Goal: Find contact information: Find contact information

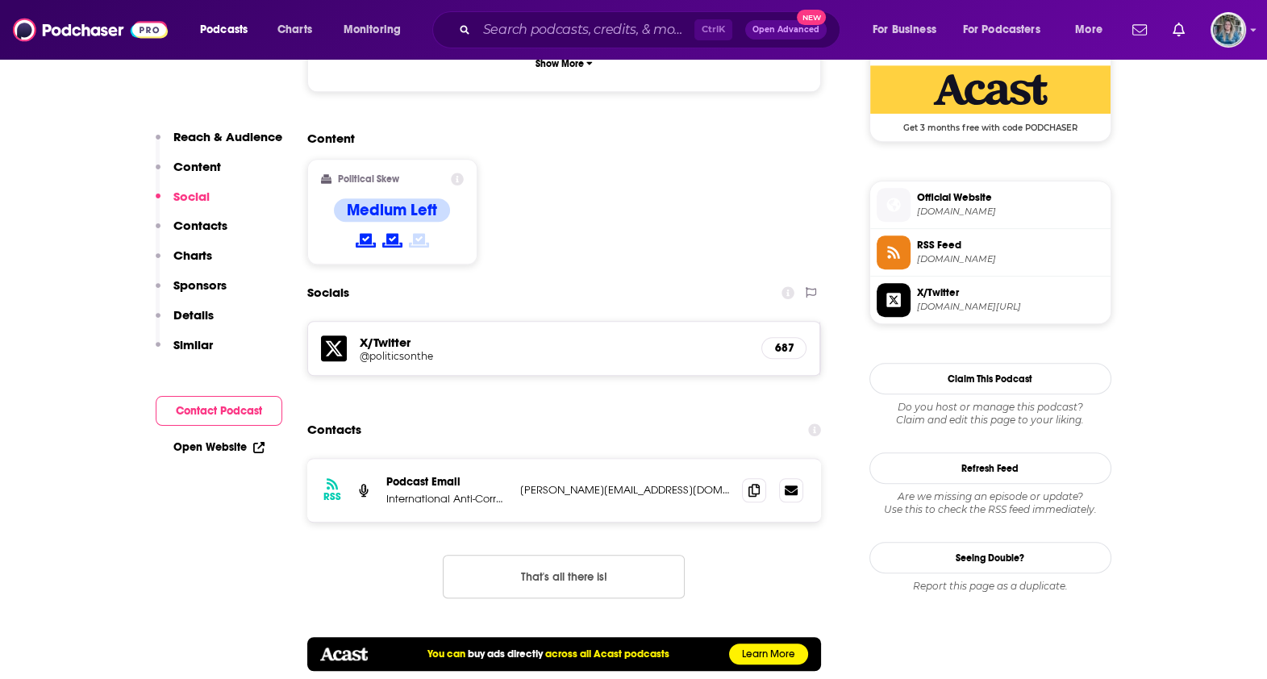
scroll to position [1420, 0]
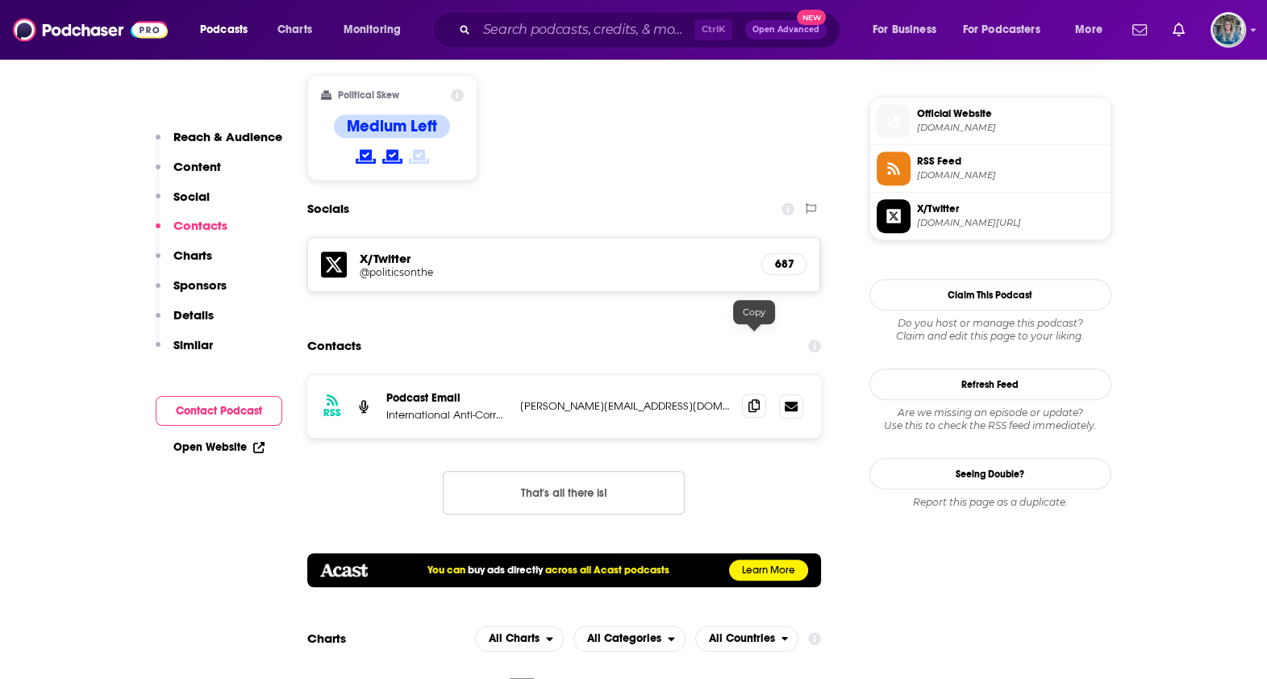
click at [753, 394] on span at bounding box center [754, 406] width 24 height 24
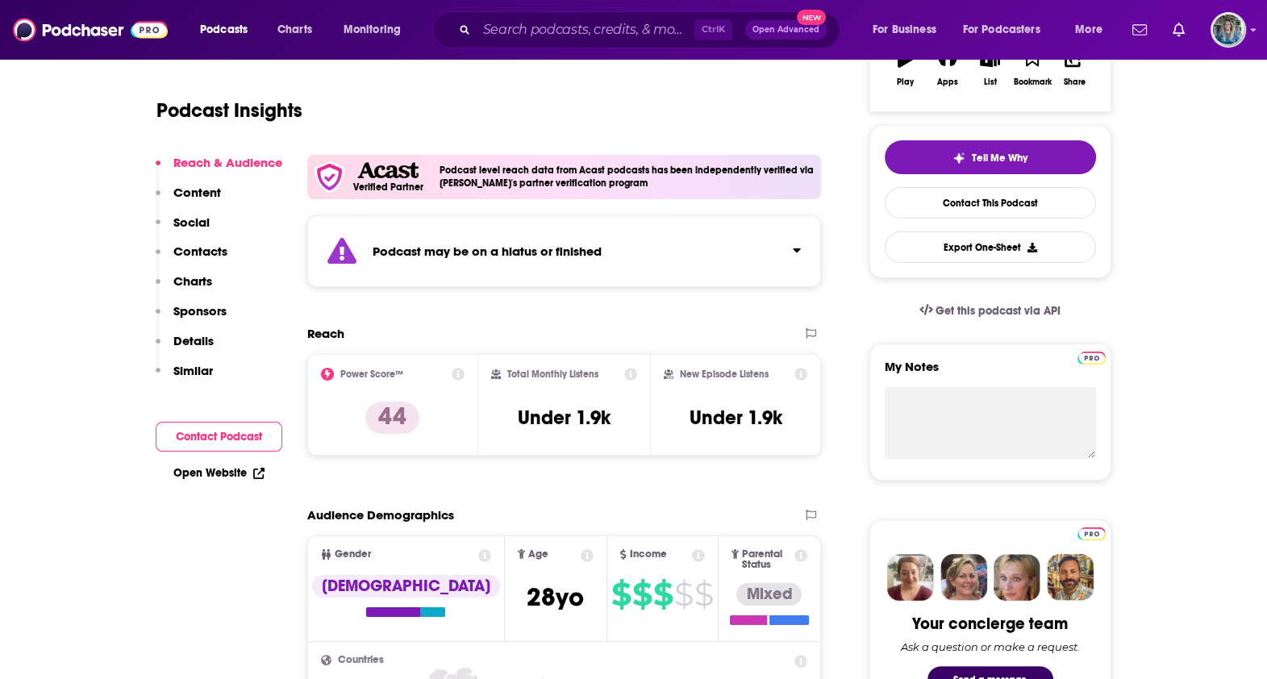
scroll to position [8, 0]
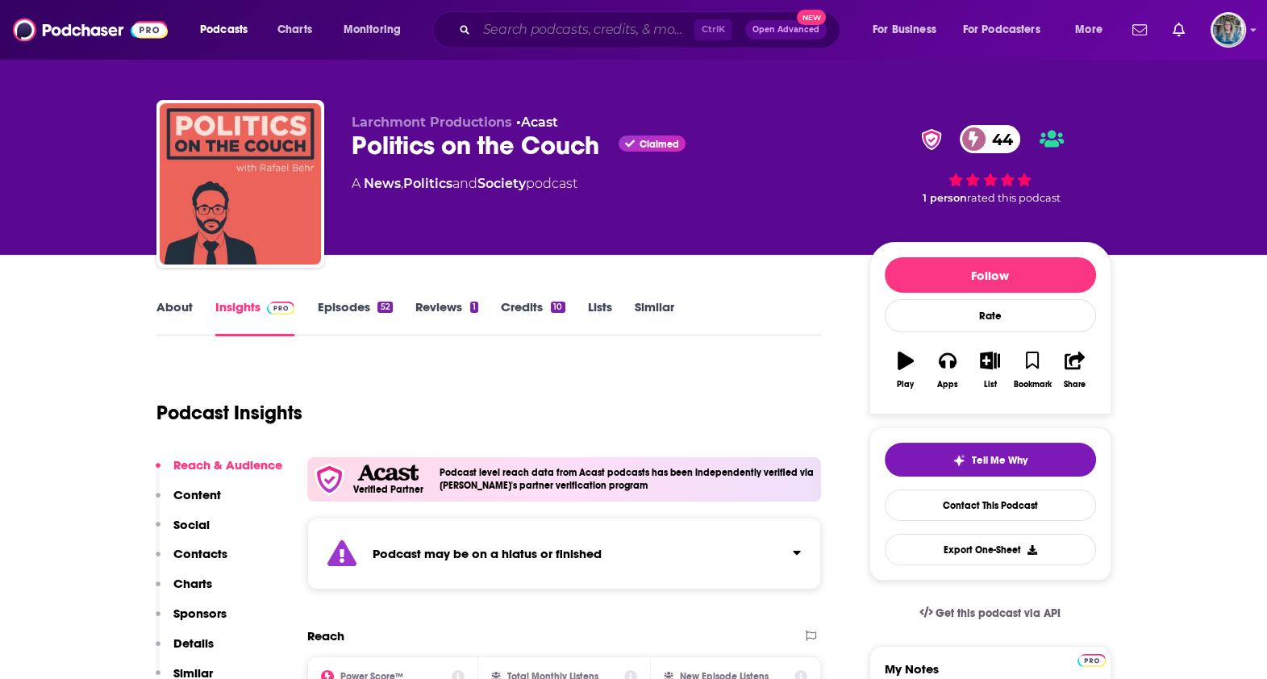
click at [559, 40] on input "Search podcasts, credits, & more..." at bounding box center [586, 30] width 218 height 26
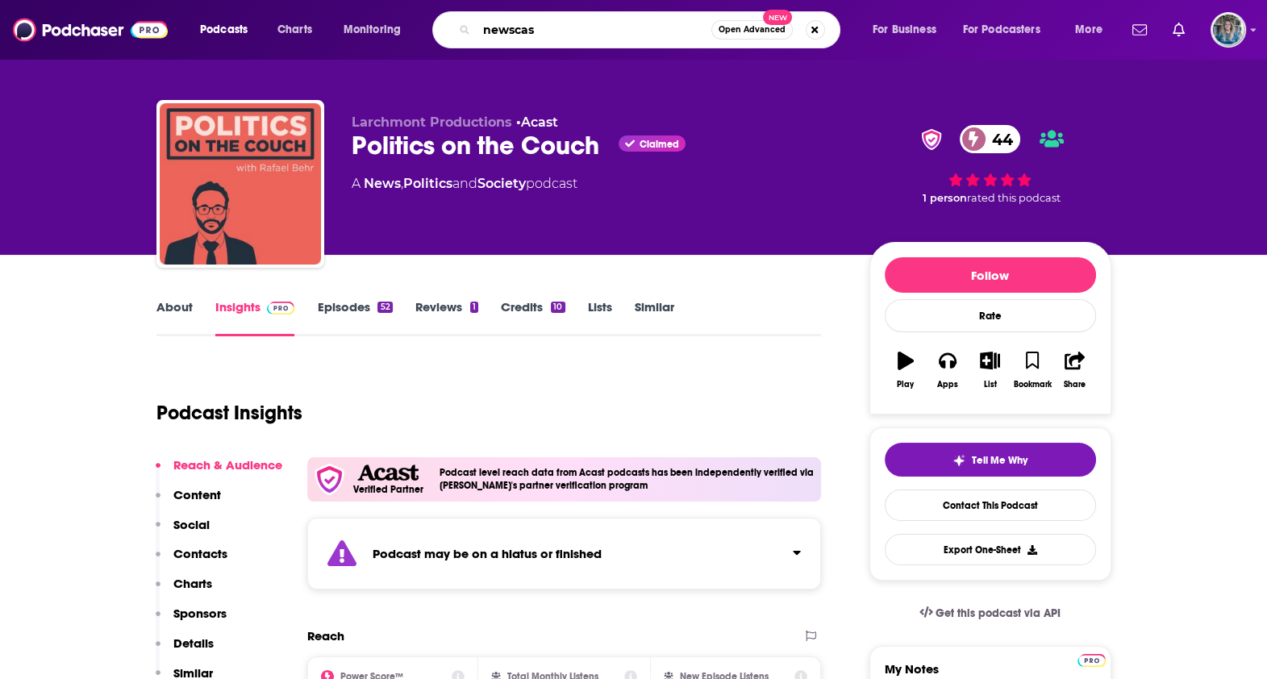
type input "newscast"
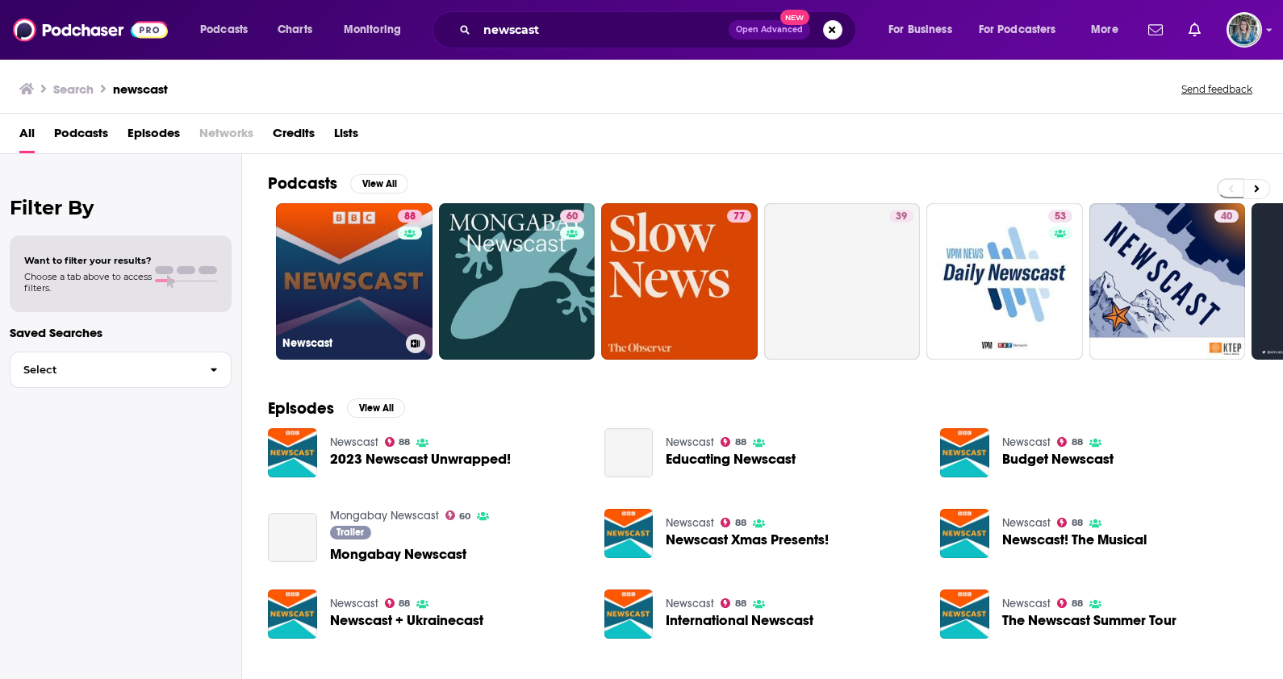
click at [403, 307] on div "88" at bounding box center [412, 272] width 28 height 124
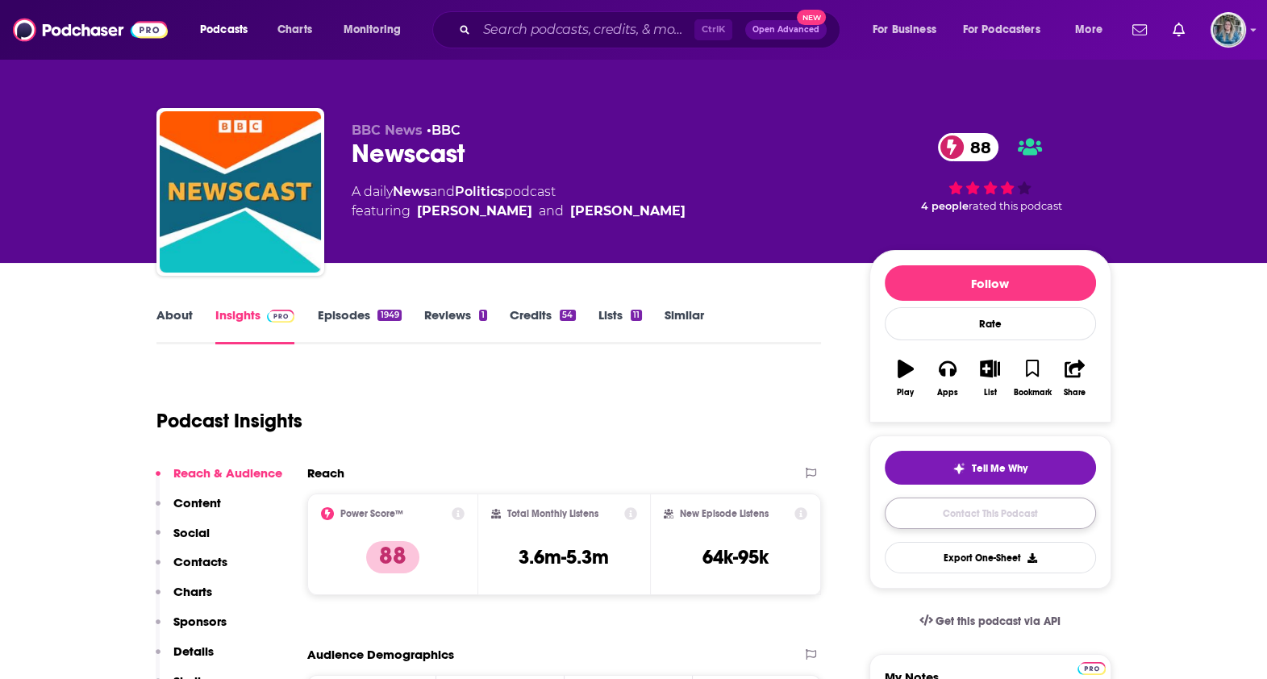
click at [976, 498] on link "Contact This Podcast" at bounding box center [990, 513] width 211 height 31
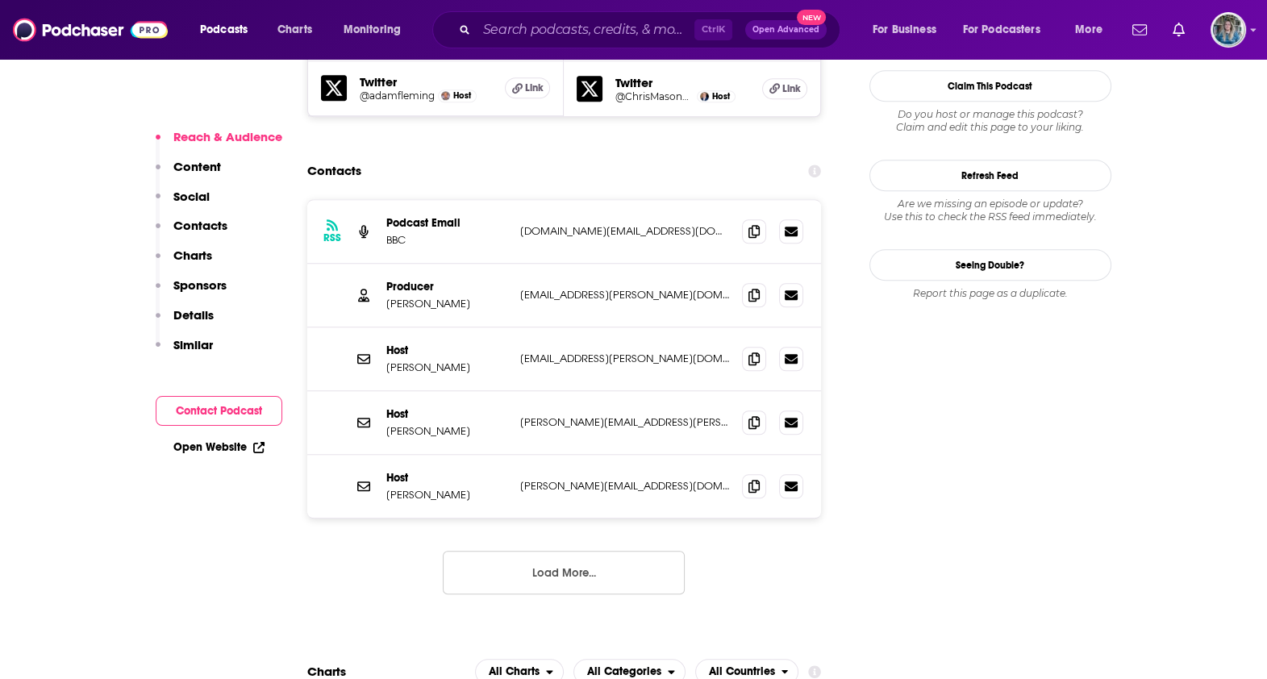
scroll to position [1669, 0]
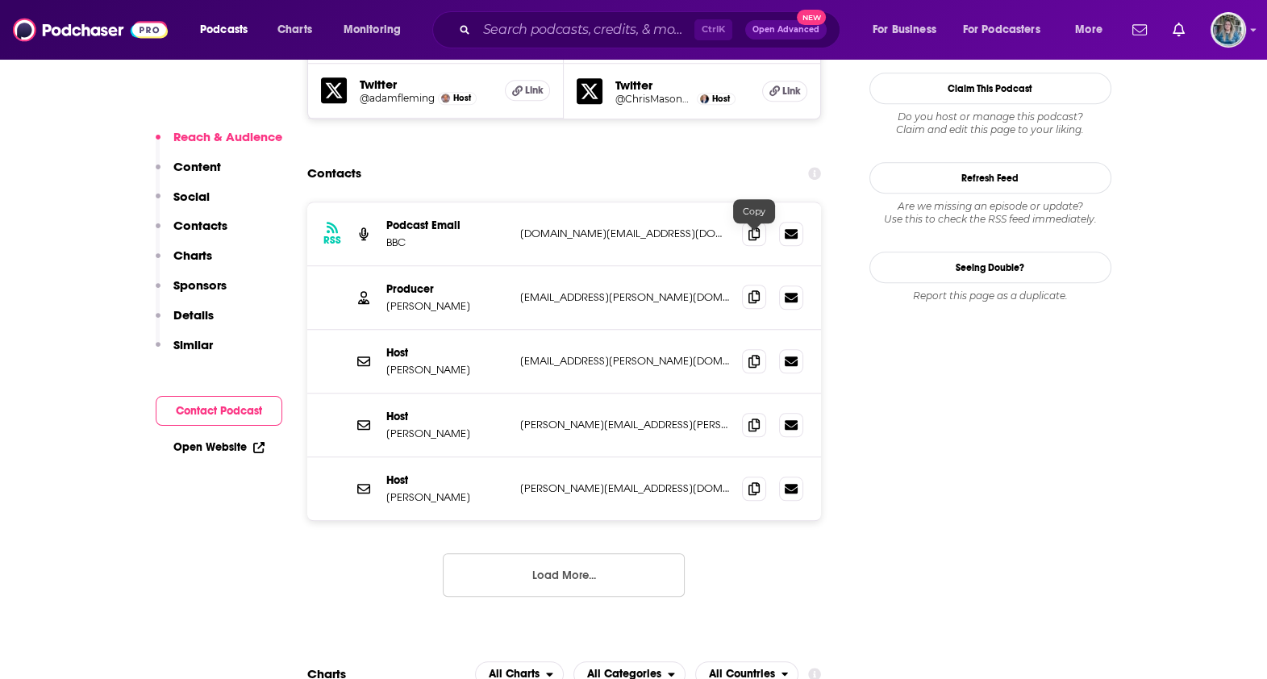
click at [756, 290] on icon at bounding box center [754, 296] width 11 height 13
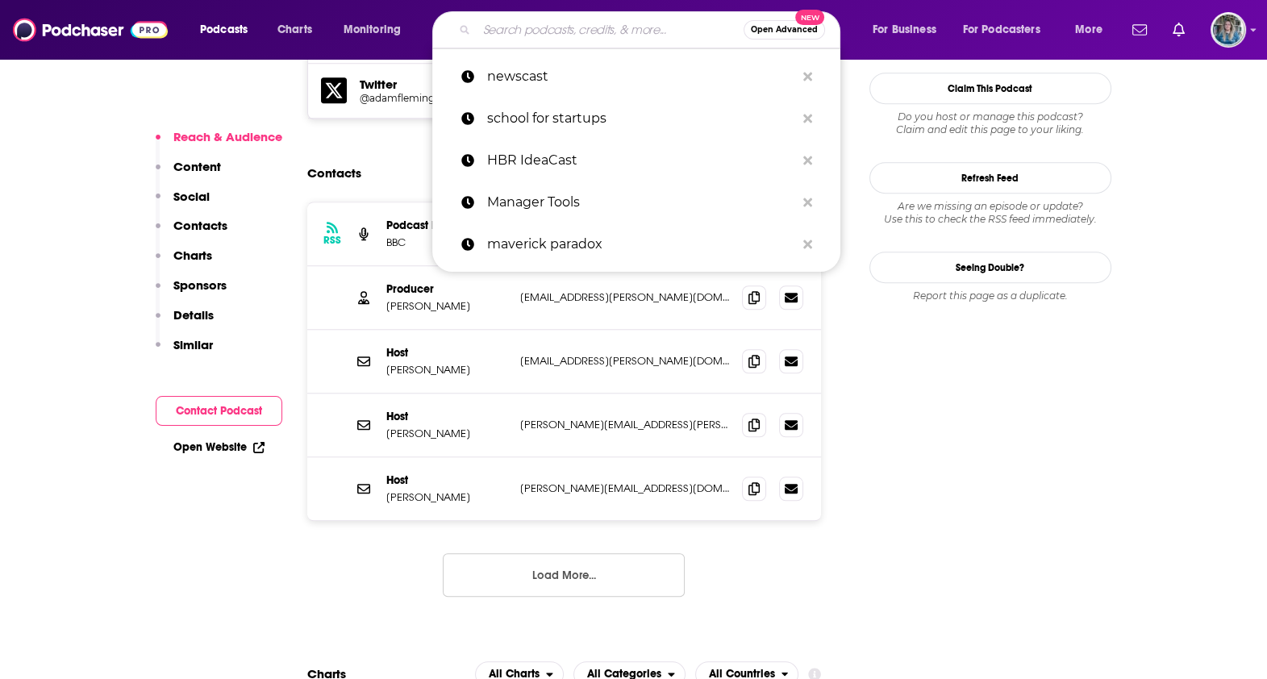
click at [638, 31] on input "Search podcasts, credits, & more..." at bounding box center [610, 30] width 267 height 26
paste input "Politics Weekly,"
type input "Politics Weekly,"
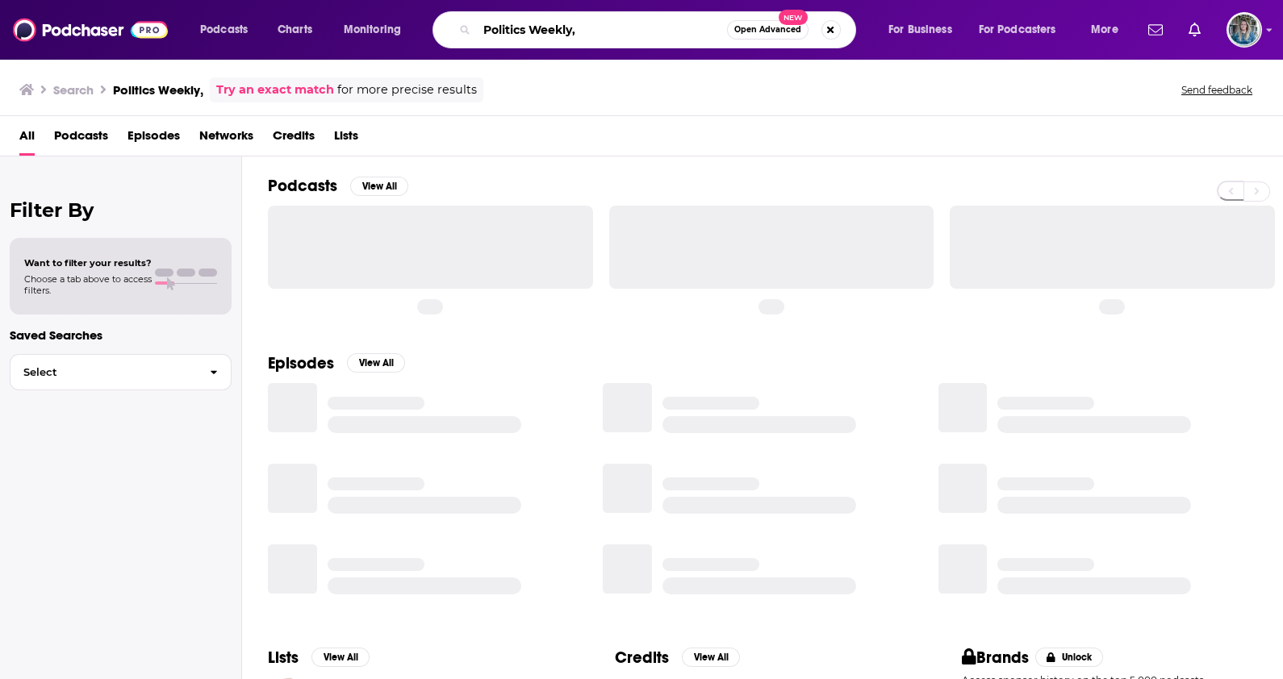
click at [601, 36] on input "Politics Weekly," at bounding box center [602, 30] width 250 height 26
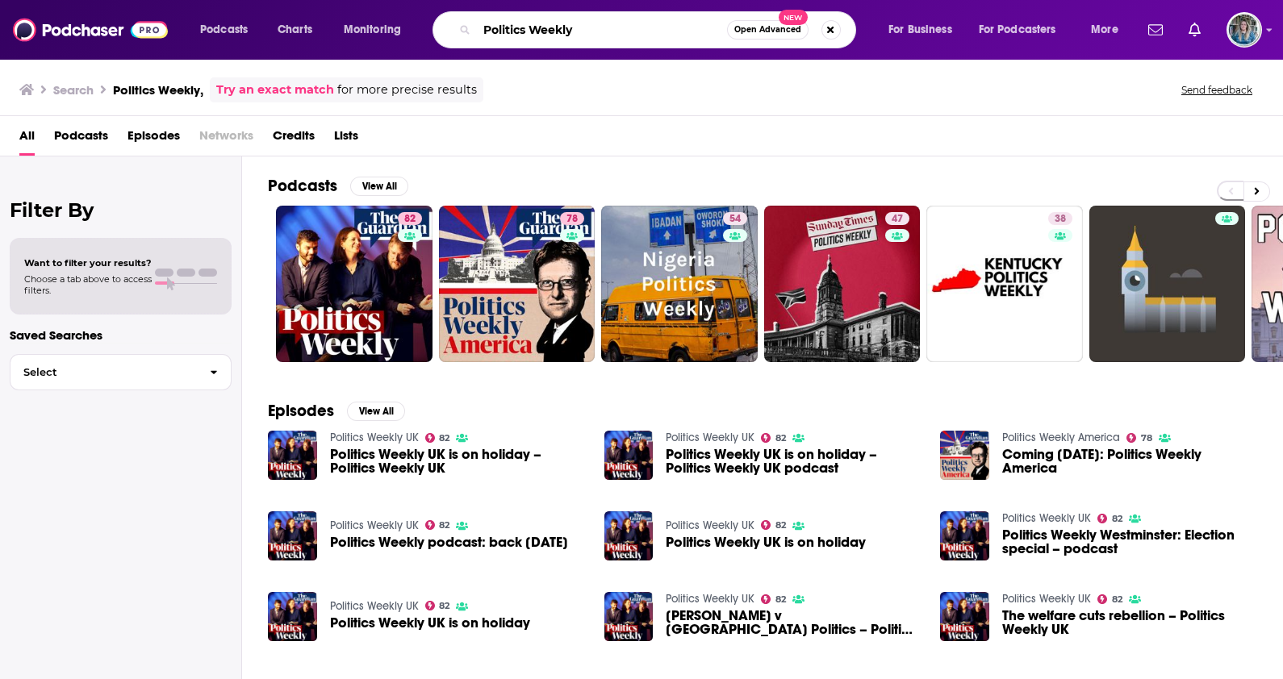
type input "Politics Weekly"
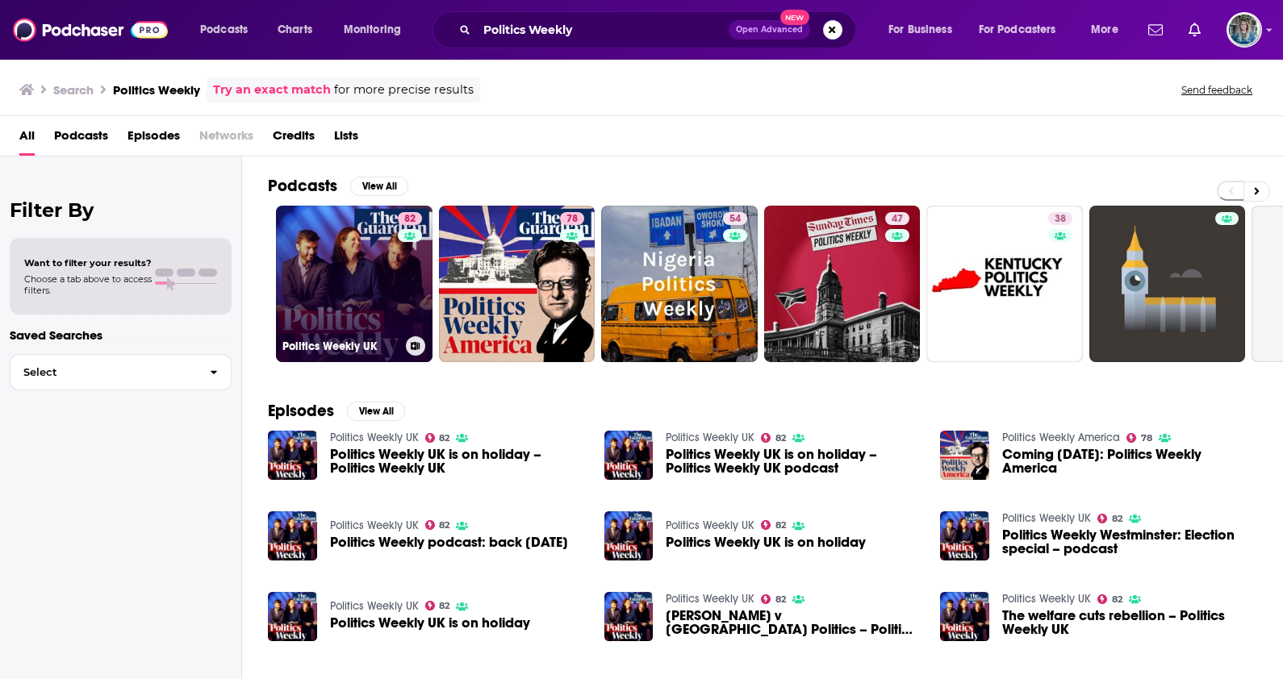
click at [331, 293] on link "82 Politics Weekly UK" at bounding box center [354, 284] width 156 height 156
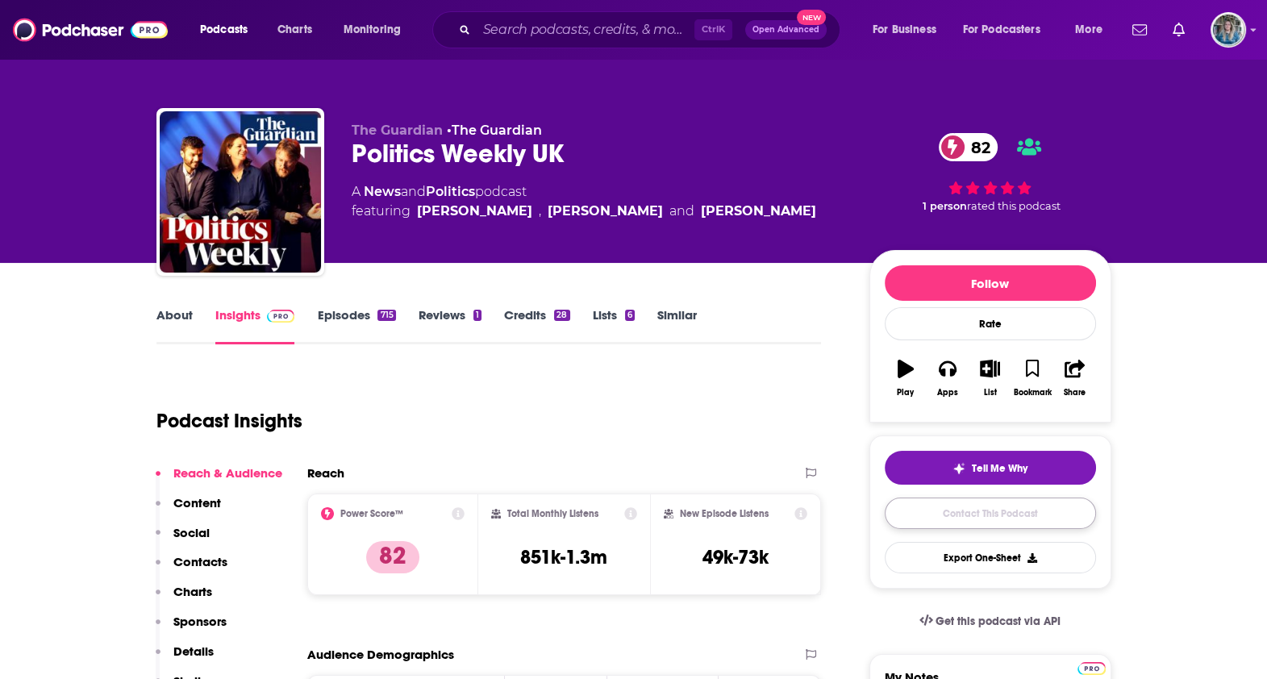
click at [1016, 511] on link "Contact This Podcast" at bounding box center [990, 513] width 211 height 31
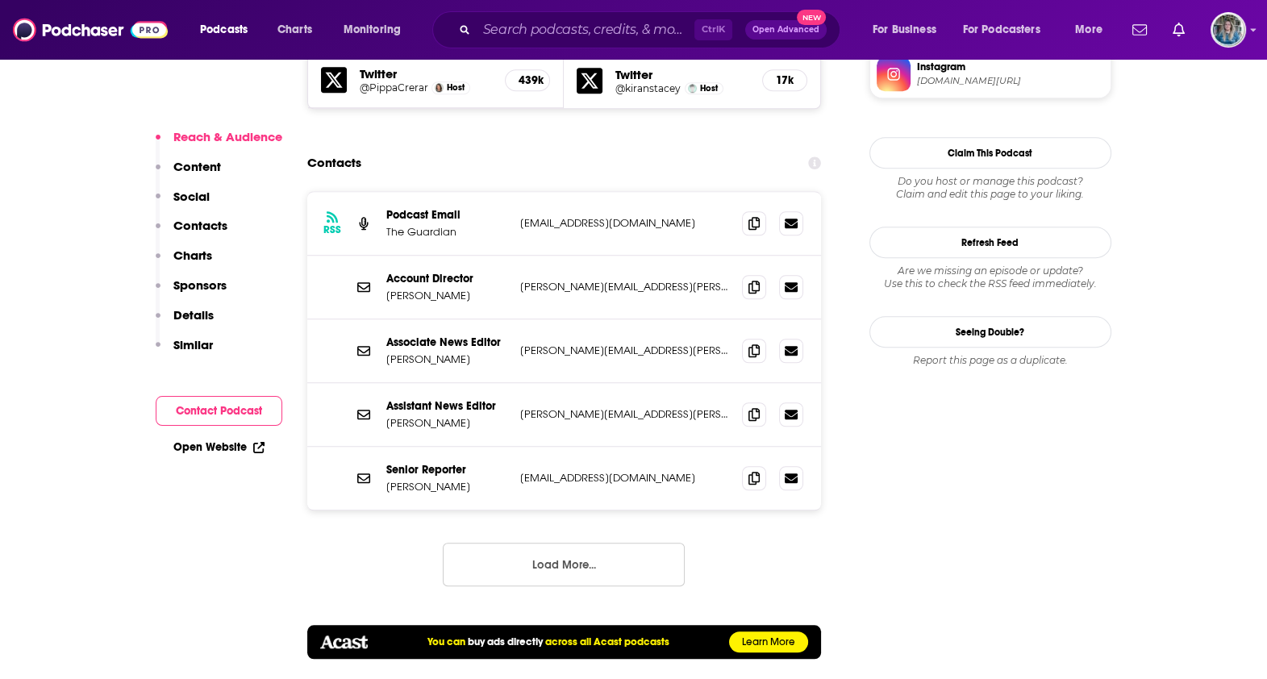
scroll to position [1596, 0]
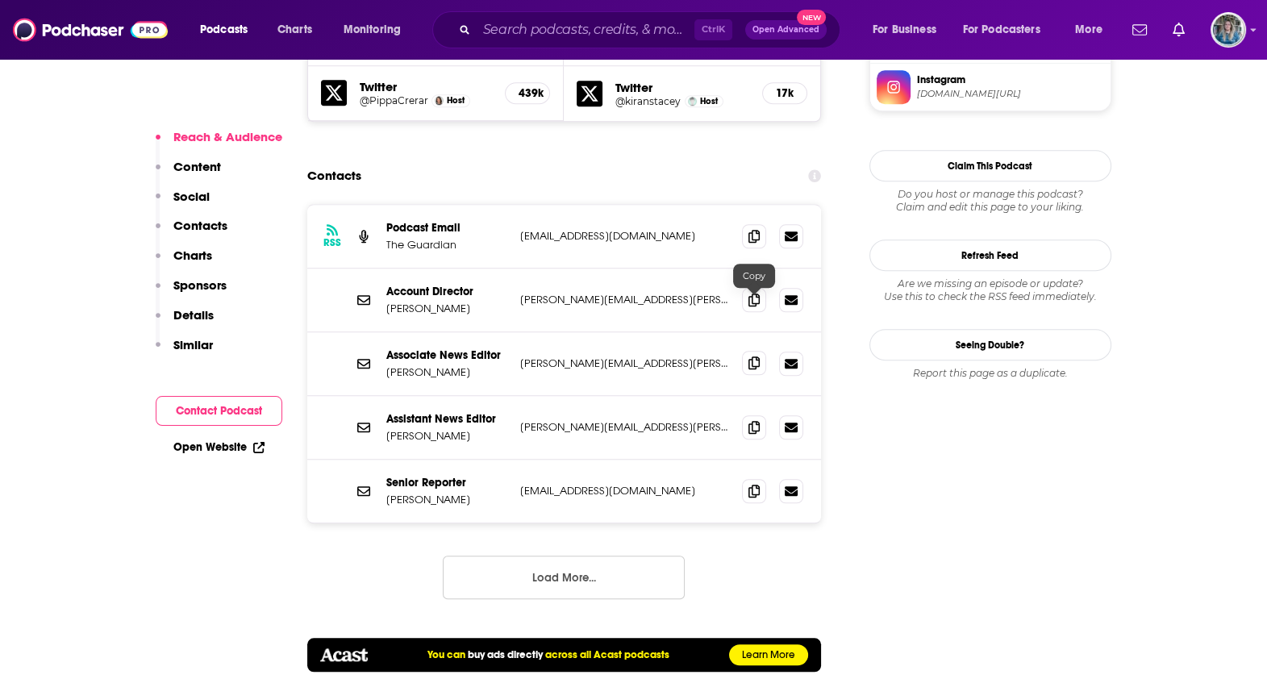
click at [756, 351] on span at bounding box center [754, 363] width 24 height 24
click at [585, 37] on input "Search podcasts, credits, & more..." at bounding box center [586, 30] width 218 height 26
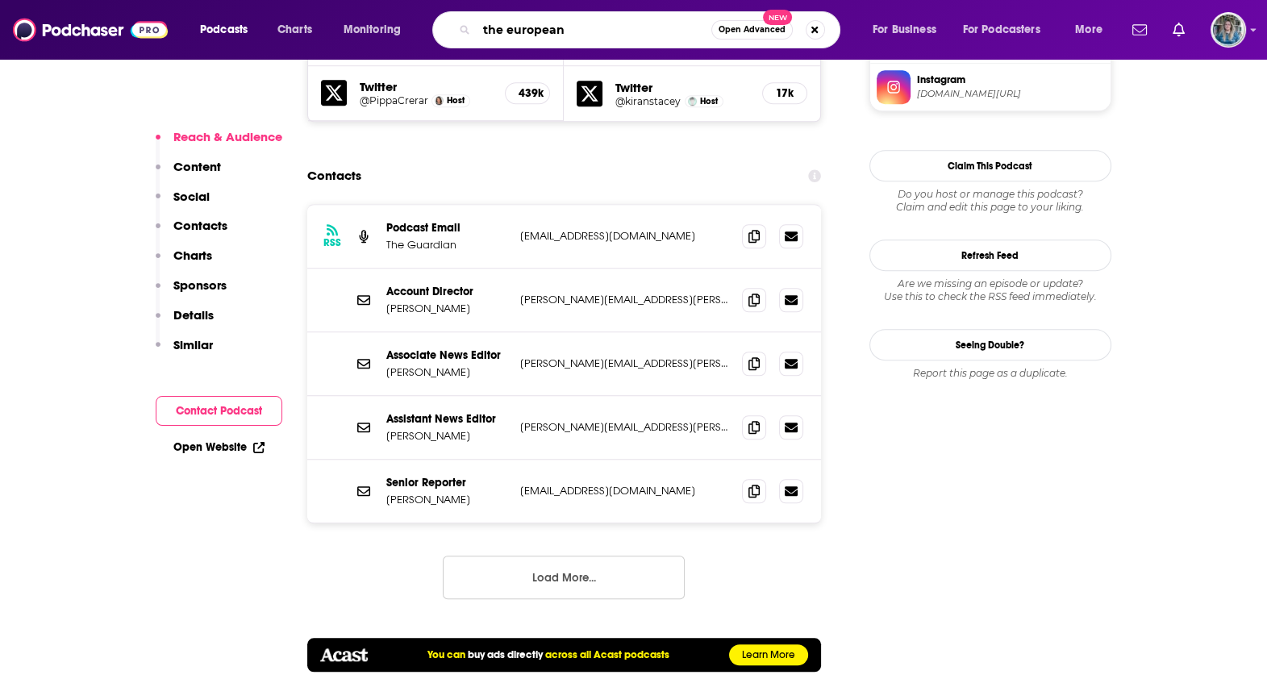
type input "the [DEMOGRAPHIC_DATA]"
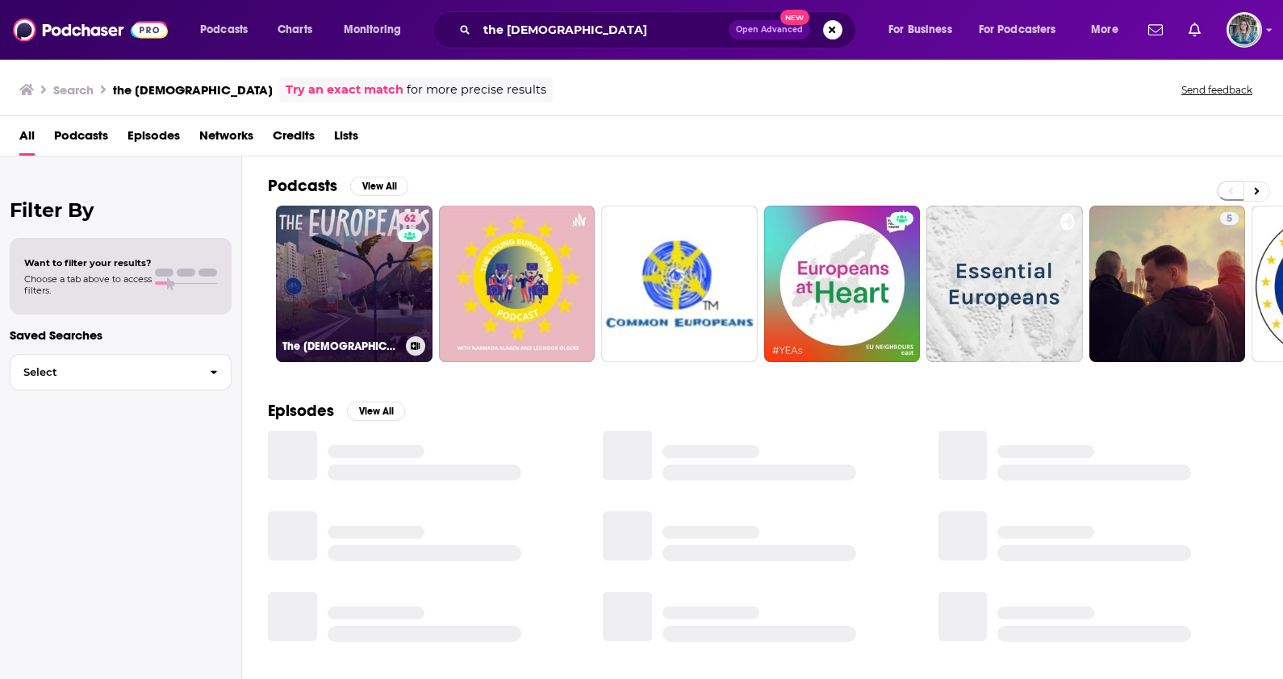
click at [359, 344] on h3 "The [DEMOGRAPHIC_DATA] | European news, politics and culture" at bounding box center [340, 347] width 117 height 14
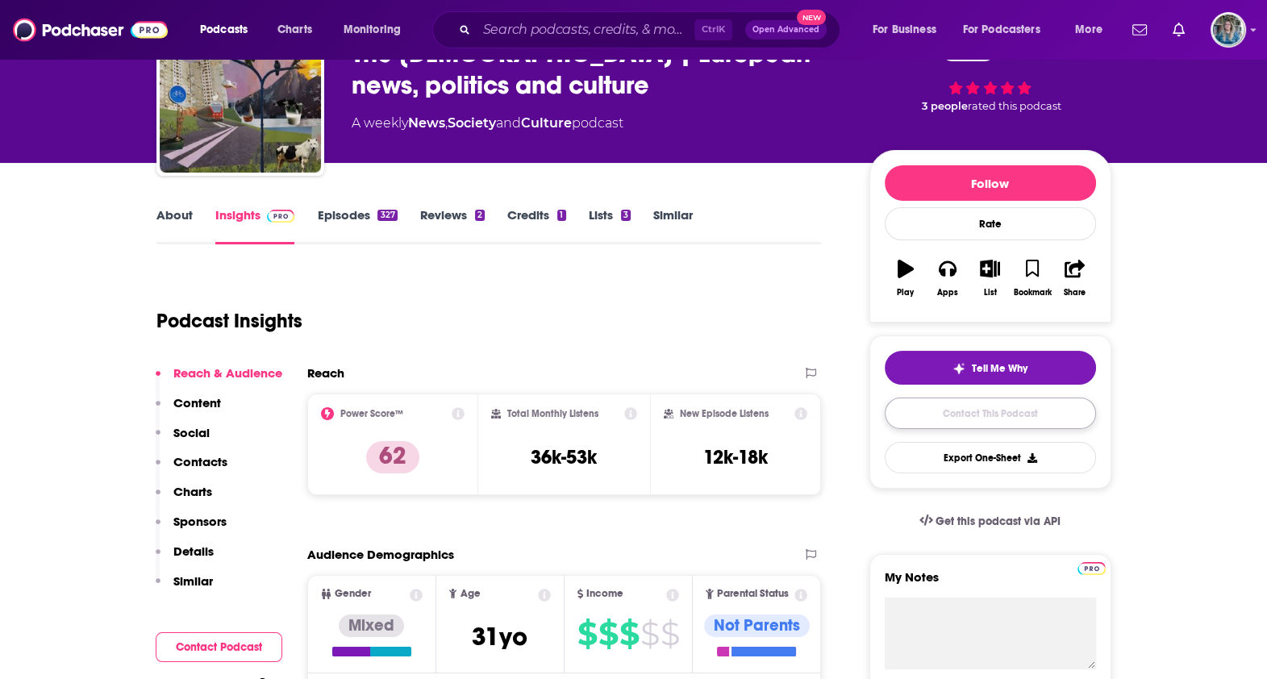
click at [1022, 411] on link "Contact This Podcast" at bounding box center [990, 413] width 211 height 31
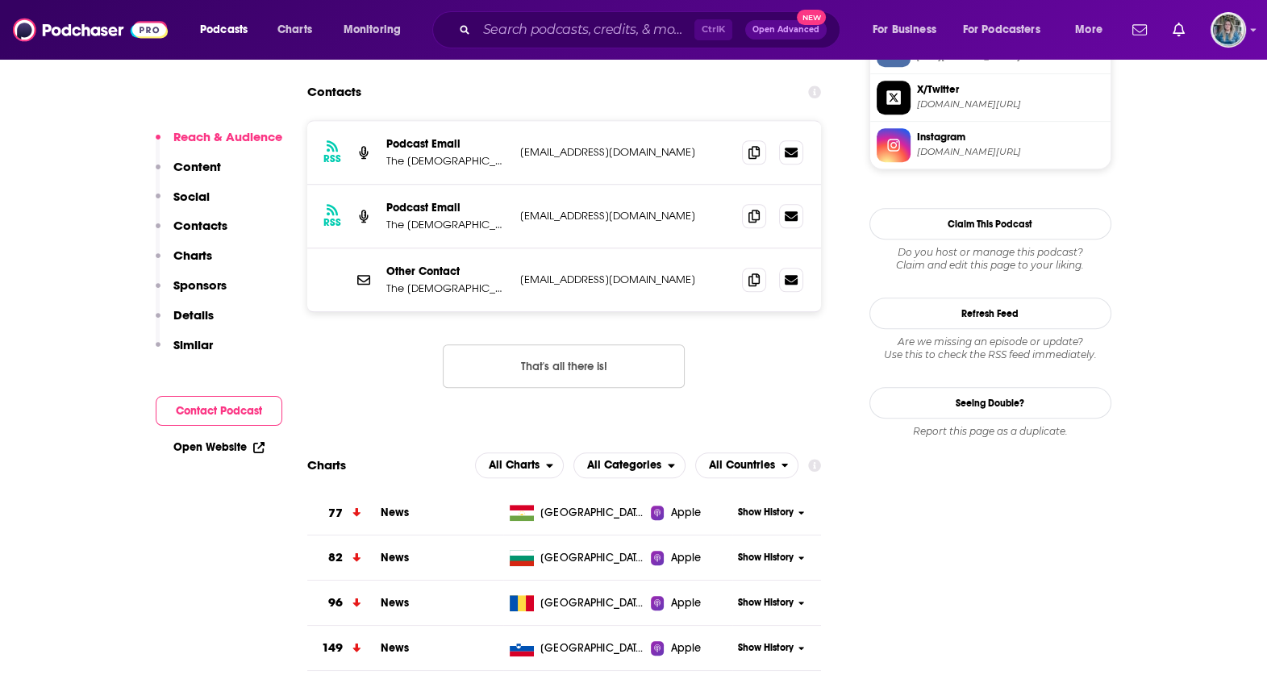
scroll to position [1485, 0]
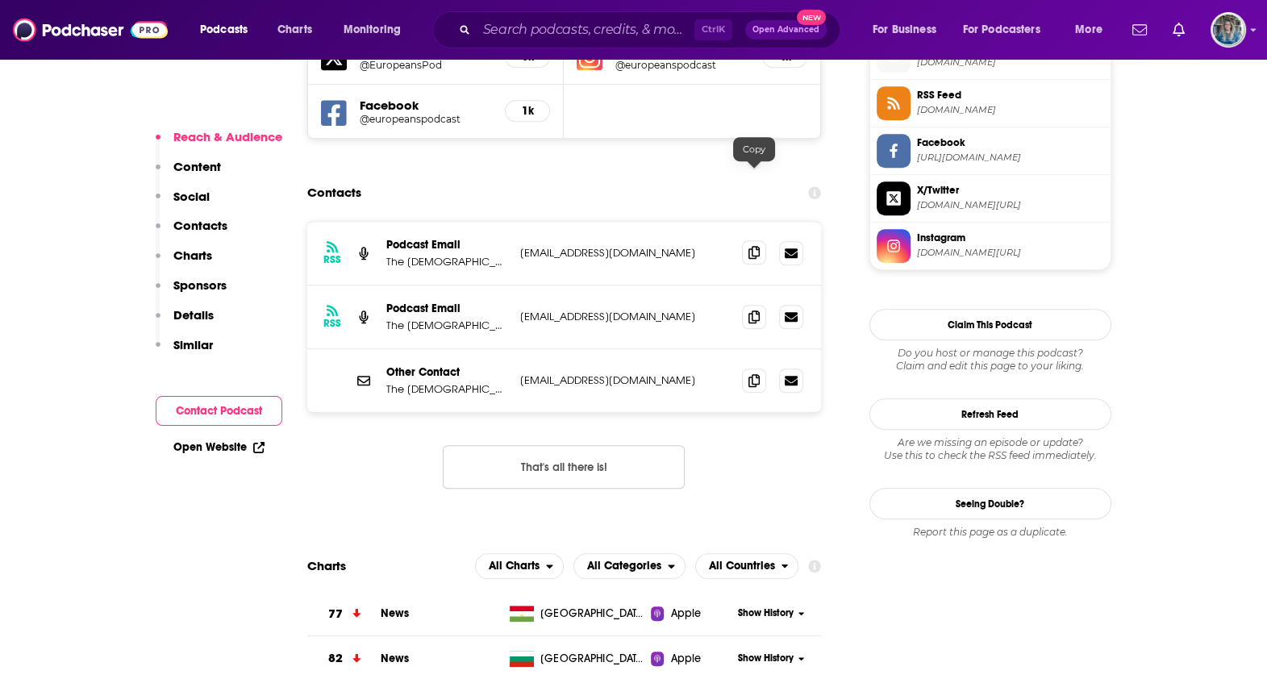
click at [750, 246] on icon at bounding box center [754, 252] width 11 height 13
click at [571, 20] on input "Search podcasts, credits, & more..." at bounding box center [586, 30] width 218 height 26
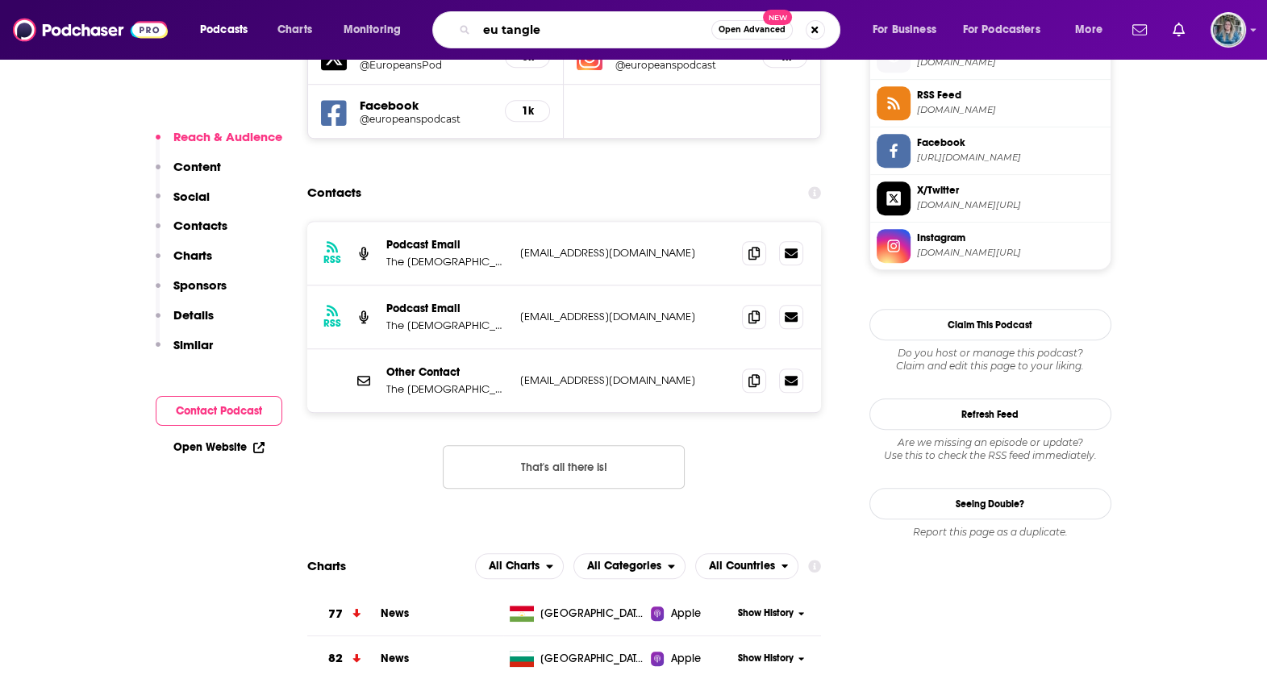
type input "eu tangled"
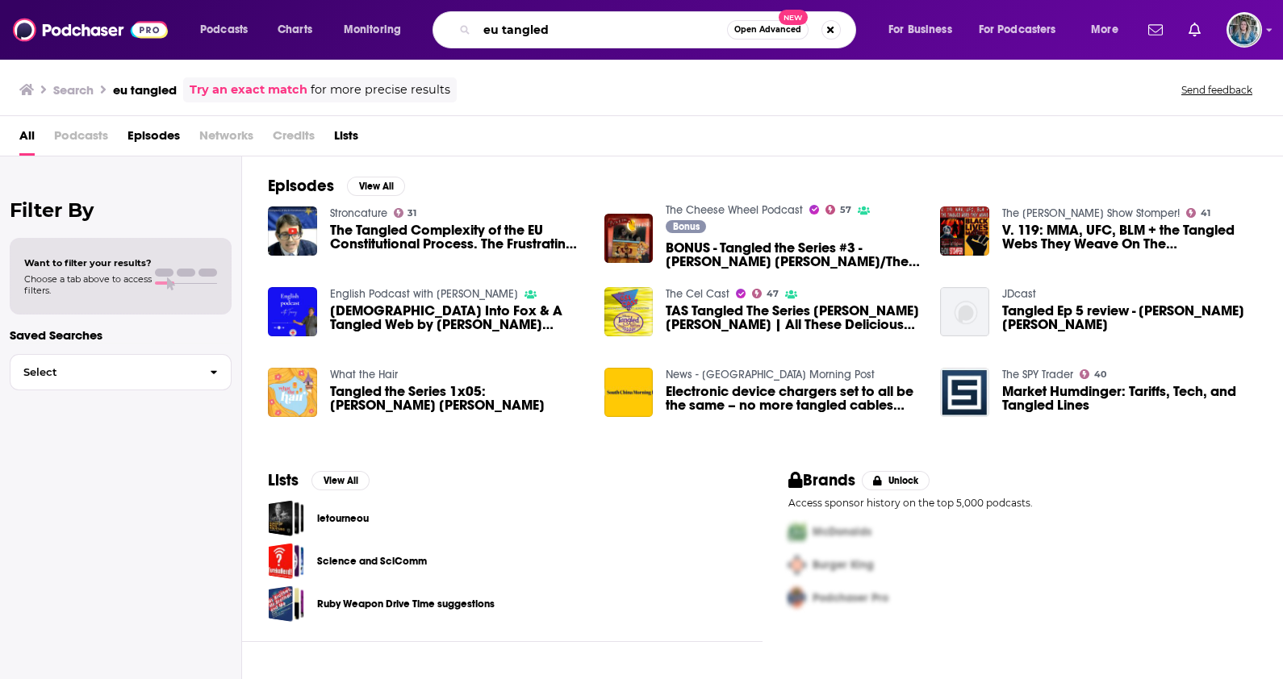
click at [553, 31] on input "eu tangled" at bounding box center [602, 30] width 250 height 26
click at [607, 36] on input "eu tangled" at bounding box center [602, 30] width 250 height 26
drag, startPoint x: 574, startPoint y: 26, endPoint x: 434, endPoint y: 28, distance: 139.6
click at [434, 28] on div "eu tangled Open Advanced New" at bounding box center [643, 29] width 423 height 37
paste input "Global Economy Podcast,"
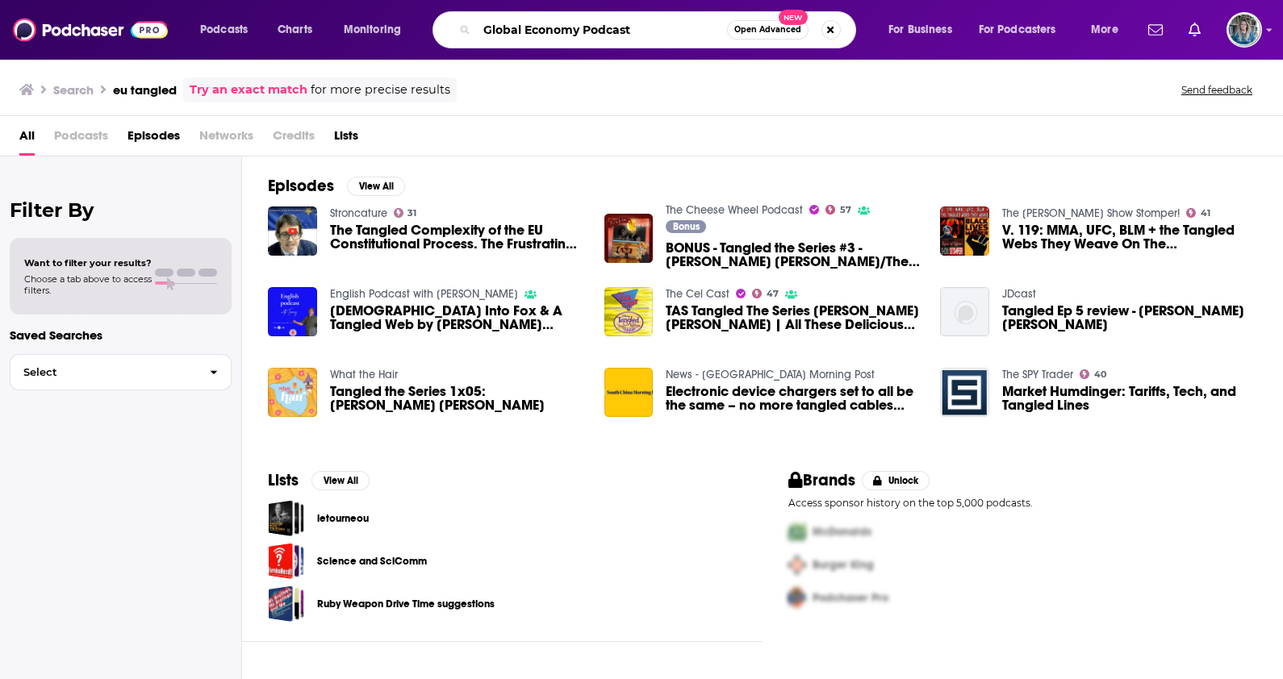
type input "Global Economy Podcast"
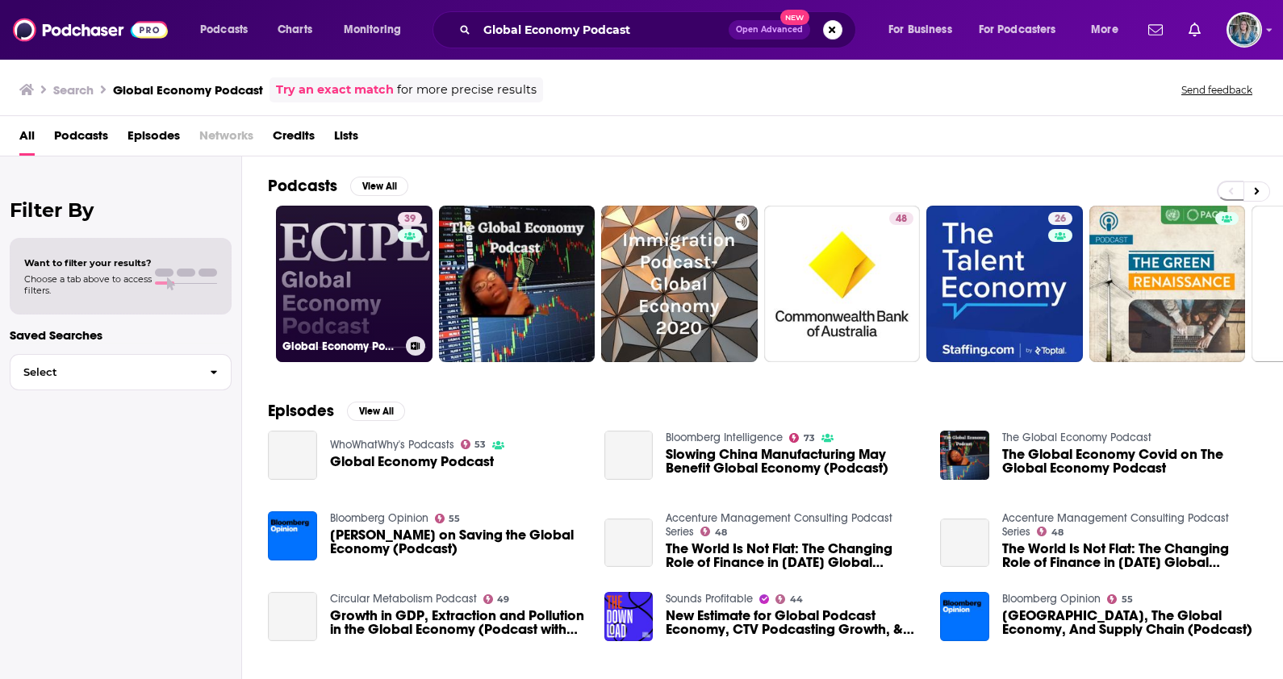
click at [347, 344] on h3 "Global Economy Podcast" at bounding box center [340, 347] width 117 height 14
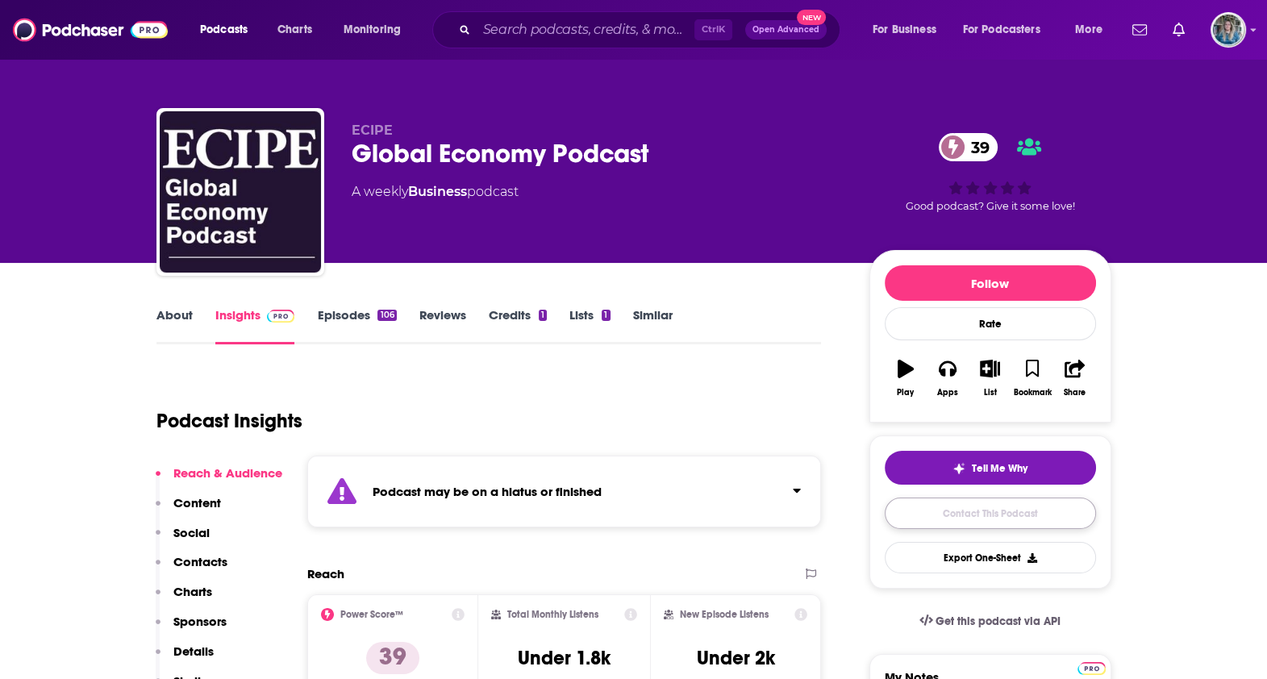
click at [1003, 516] on link "Contact This Podcast" at bounding box center [990, 513] width 211 height 31
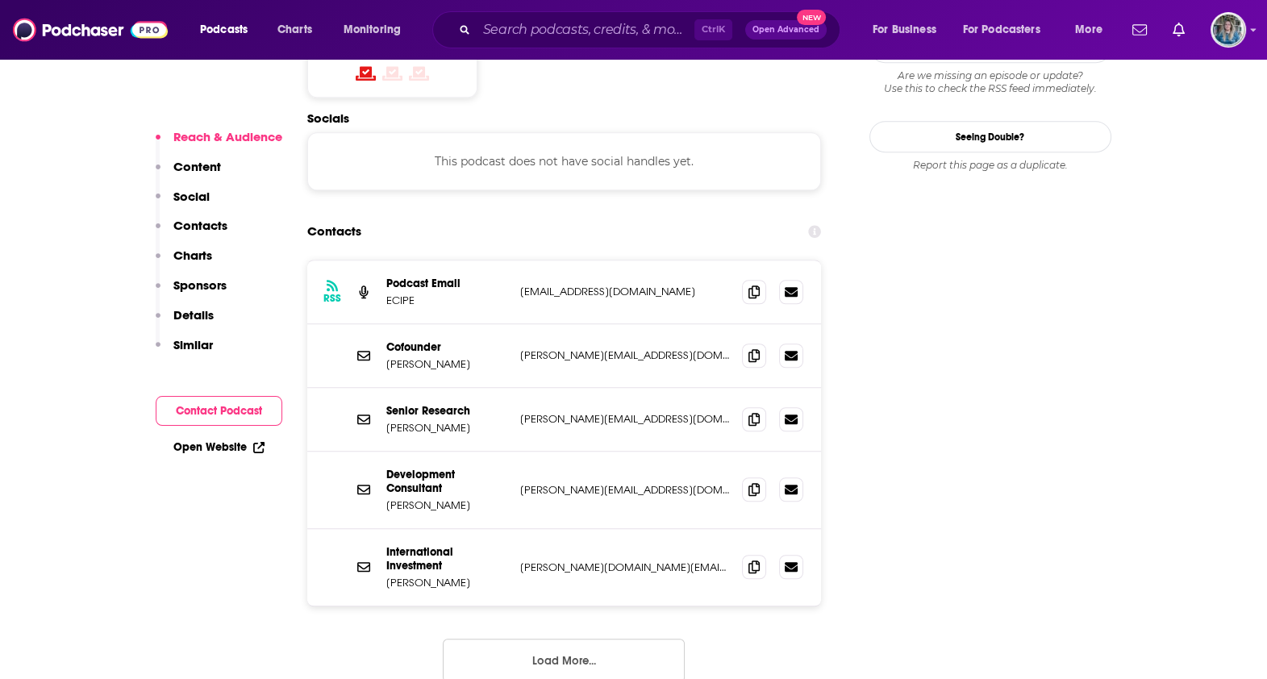
scroll to position [1382, 0]
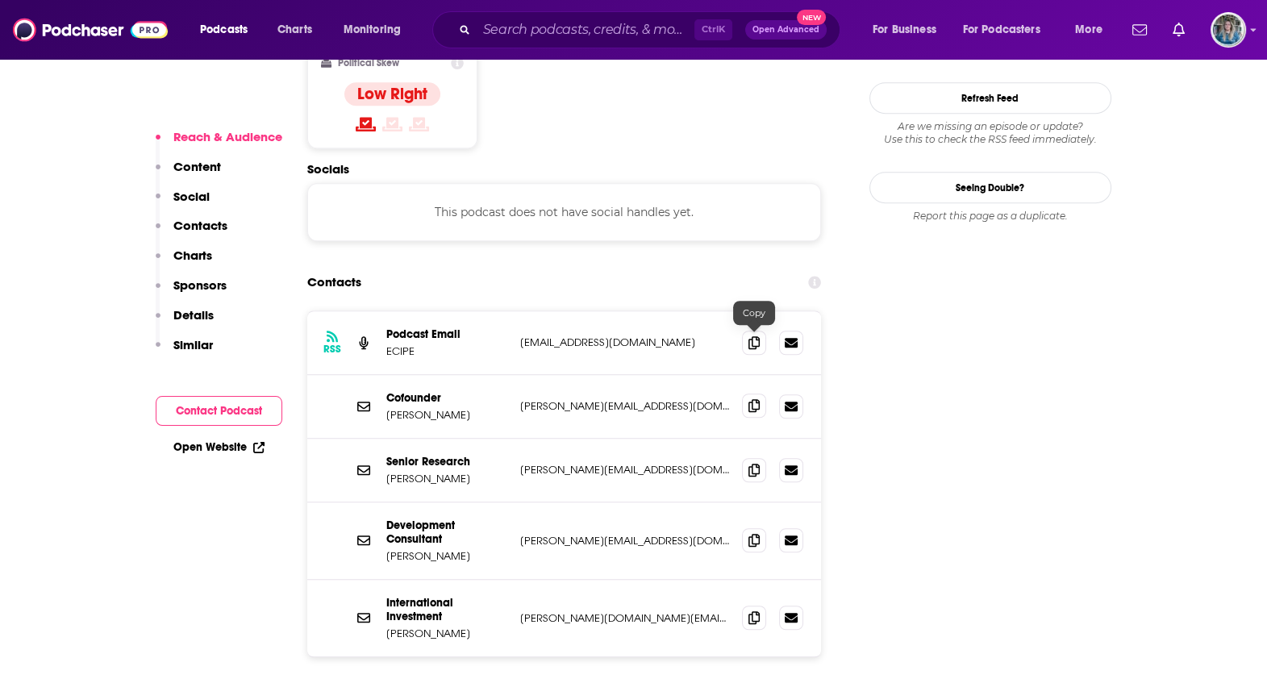
click at [754, 394] on span at bounding box center [754, 406] width 24 height 24
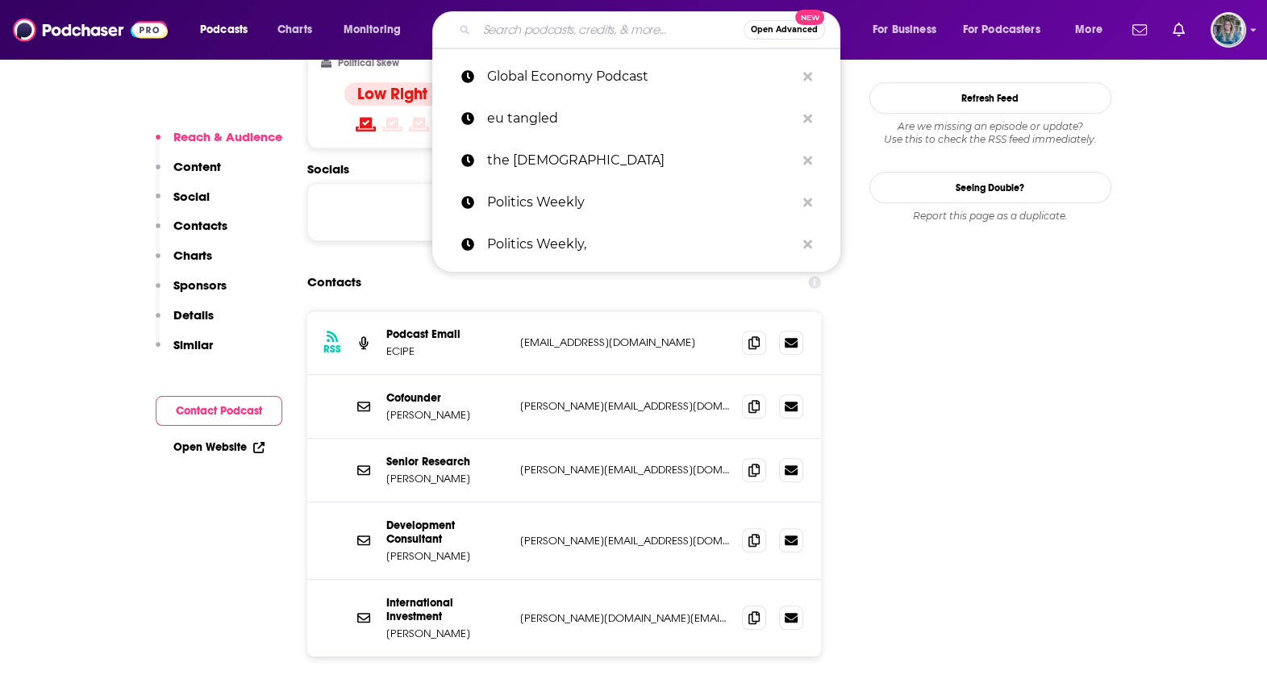
click at [574, 32] on input "Search podcasts, credits, & more..." at bounding box center [610, 30] width 267 height 26
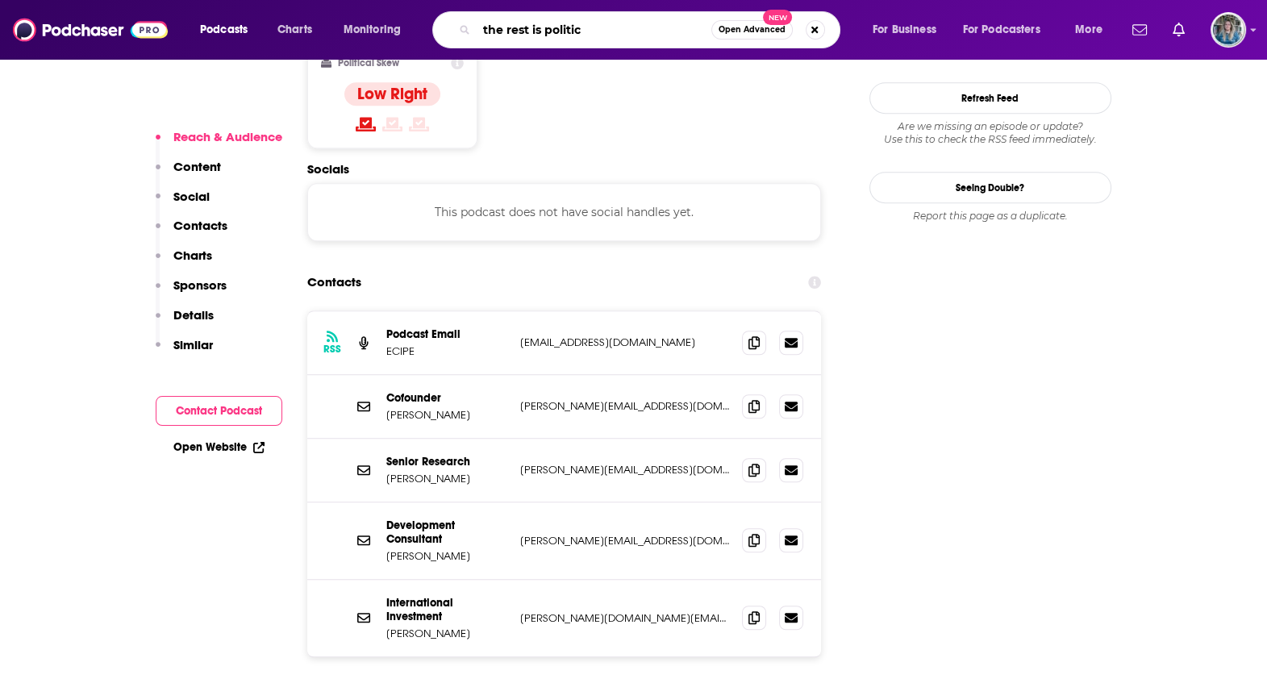
type input "the rest is politics"
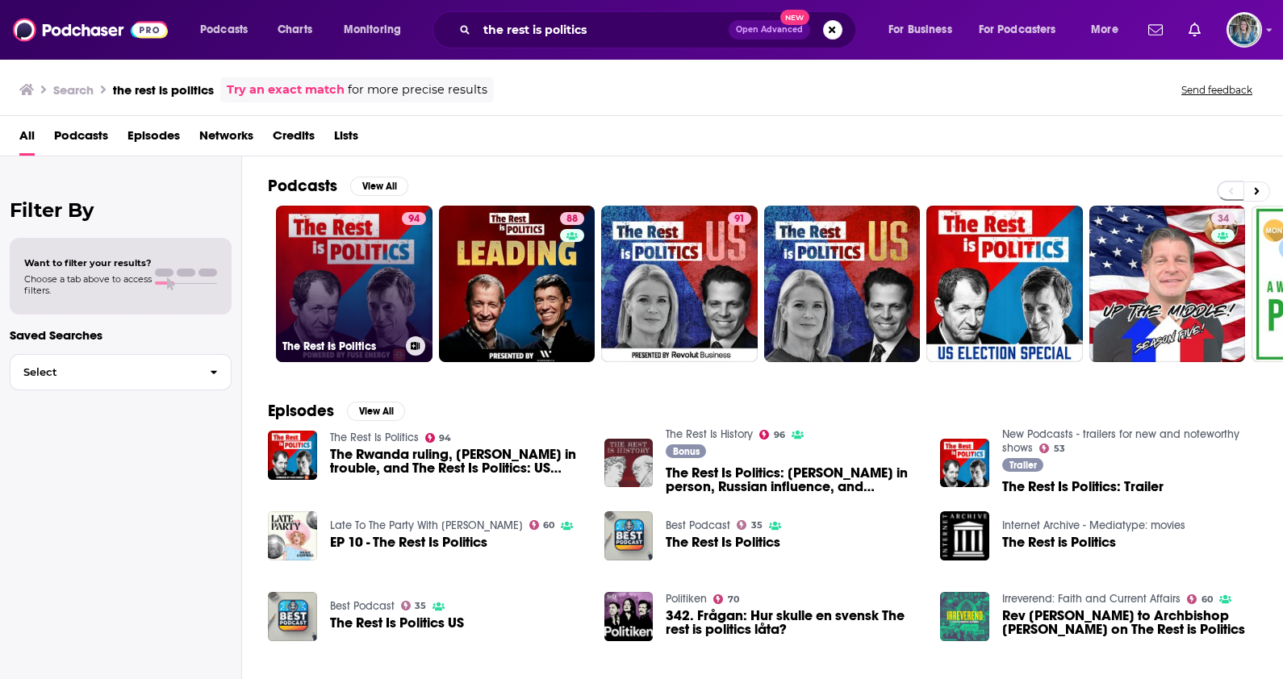
click at [355, 294] on link "94 The Rest Is Politics" at bounding box center [354, 284] width 156 height 156
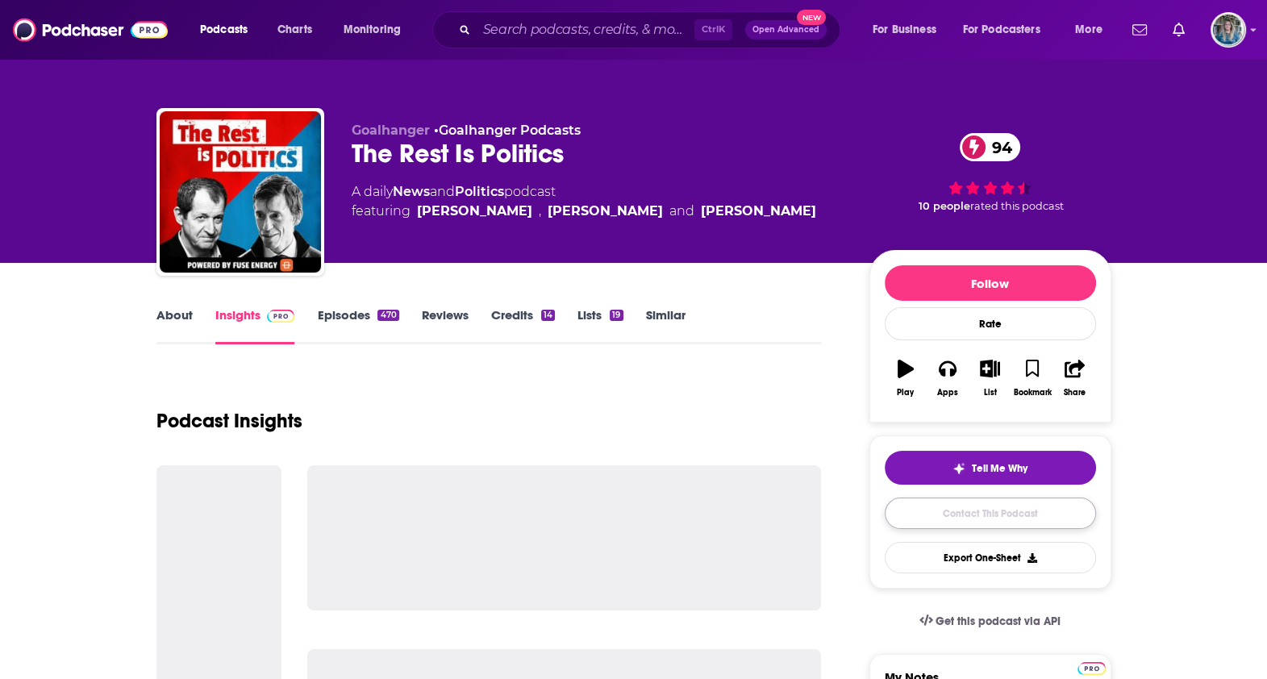
click at [983, 515] on link "Contact This Podcast" at bounding box center [990, 513] width 211 height 31
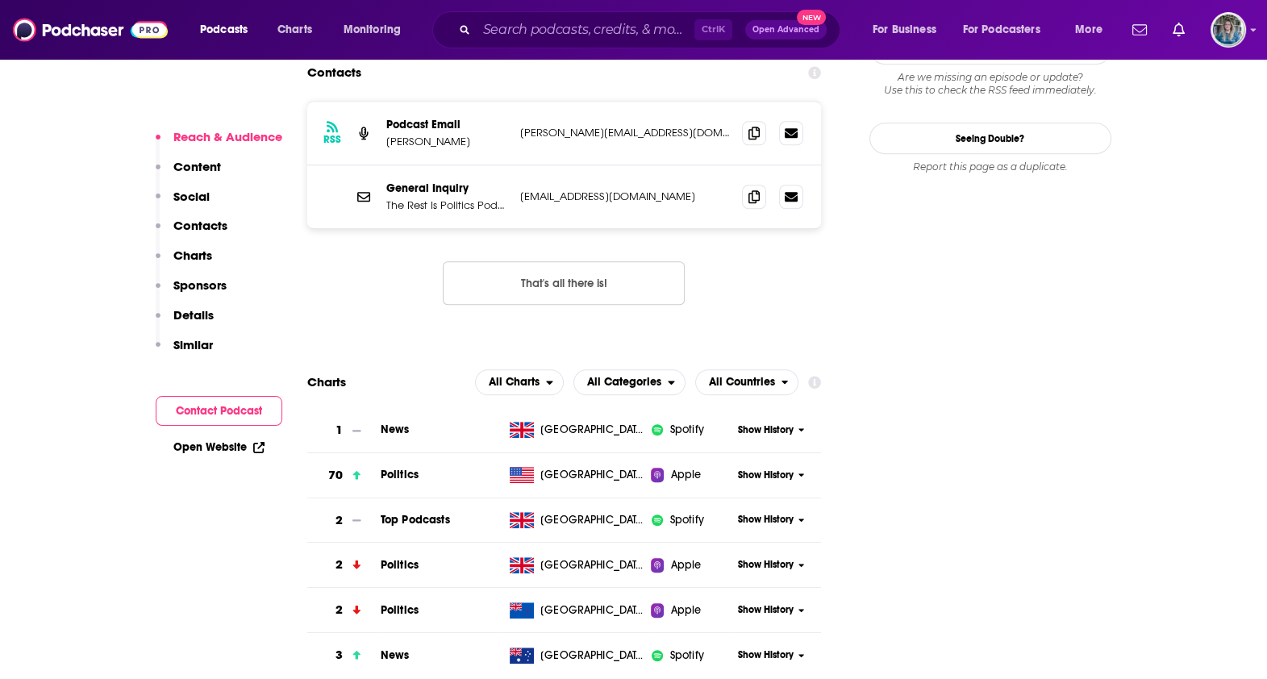
scroll to position [1548, 0]
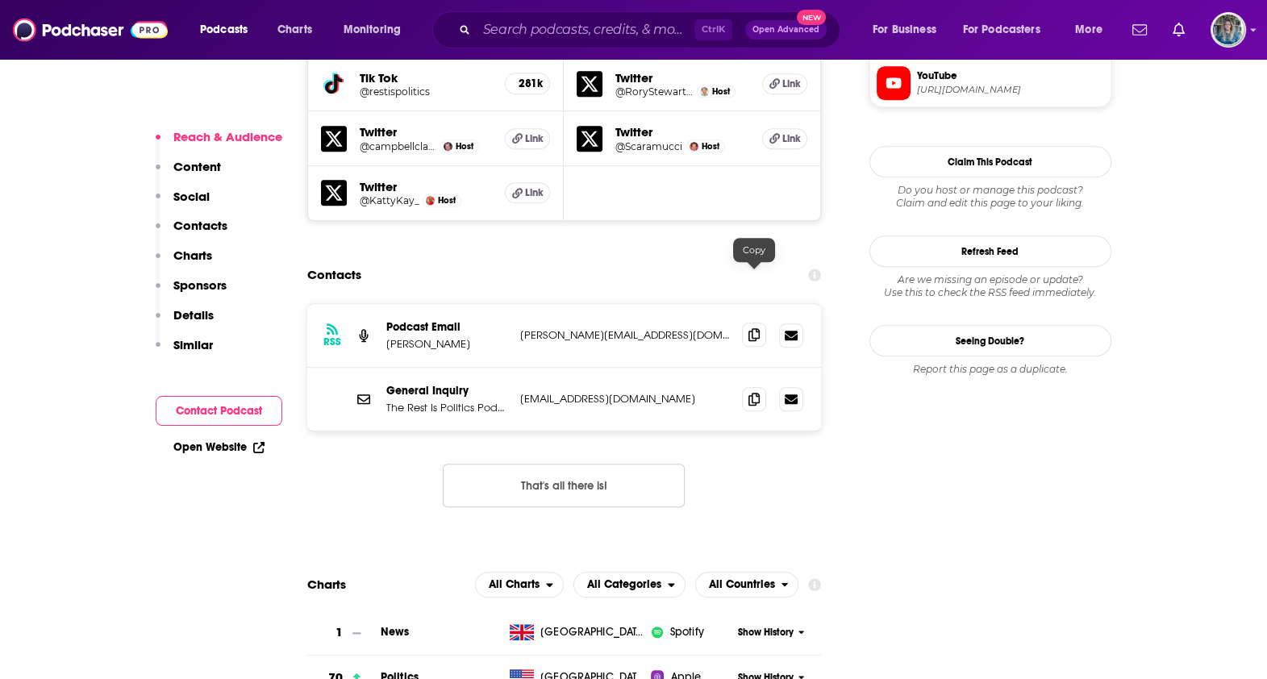
click at [762, 323] on span at bounding box center [754, 335] width 24 height 24
click at [751, 392] on icon at bounding box center [754, 398] width 11 height 13
click at [624, 20] on input "Search podcasts, credits, & more..." at bounding box center [586, 30] width 218 height 26
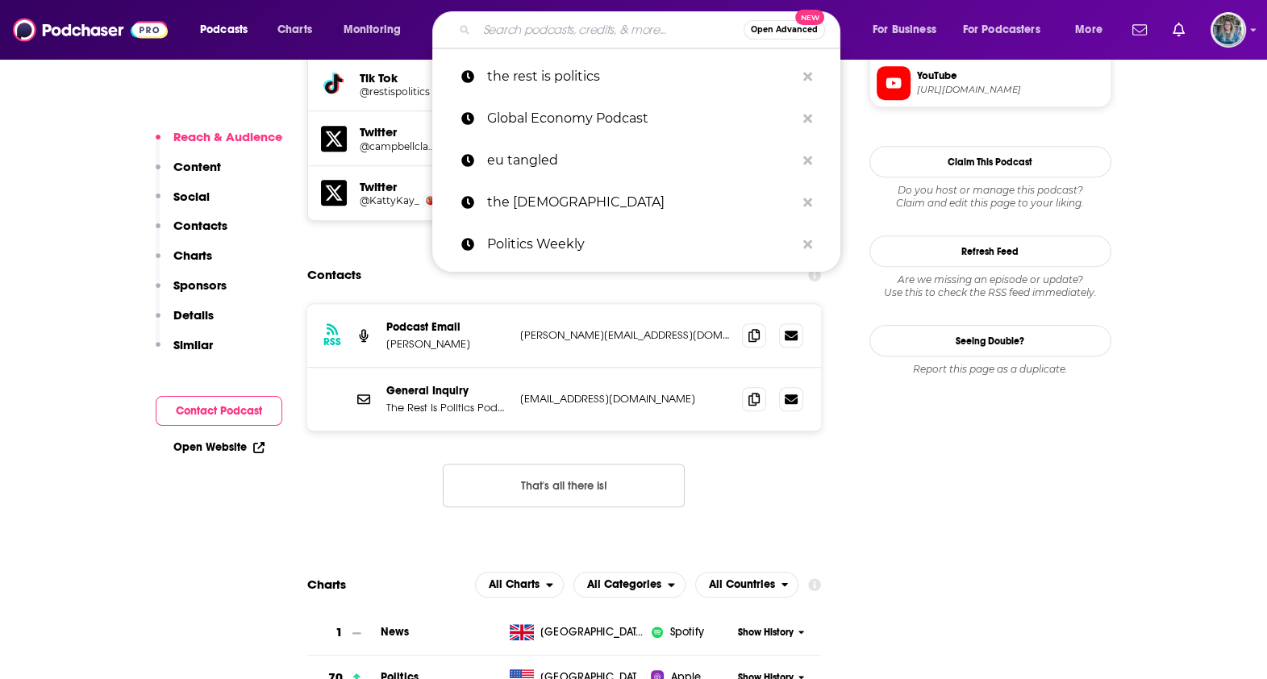
paste input "[DATE] in Focus"
type input "[DATE] in Focus"
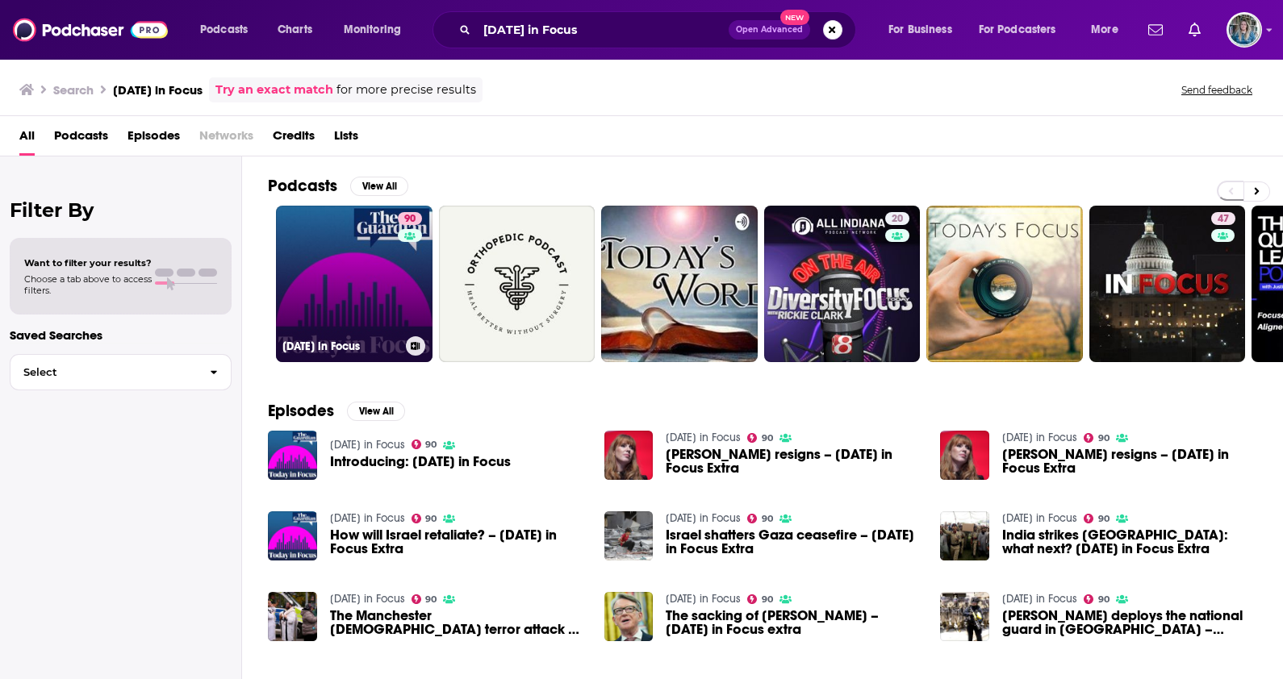
click at [368, 306] on link "90 [DATE] in Focus" at bounding box center [354, 284] width 156 height 156
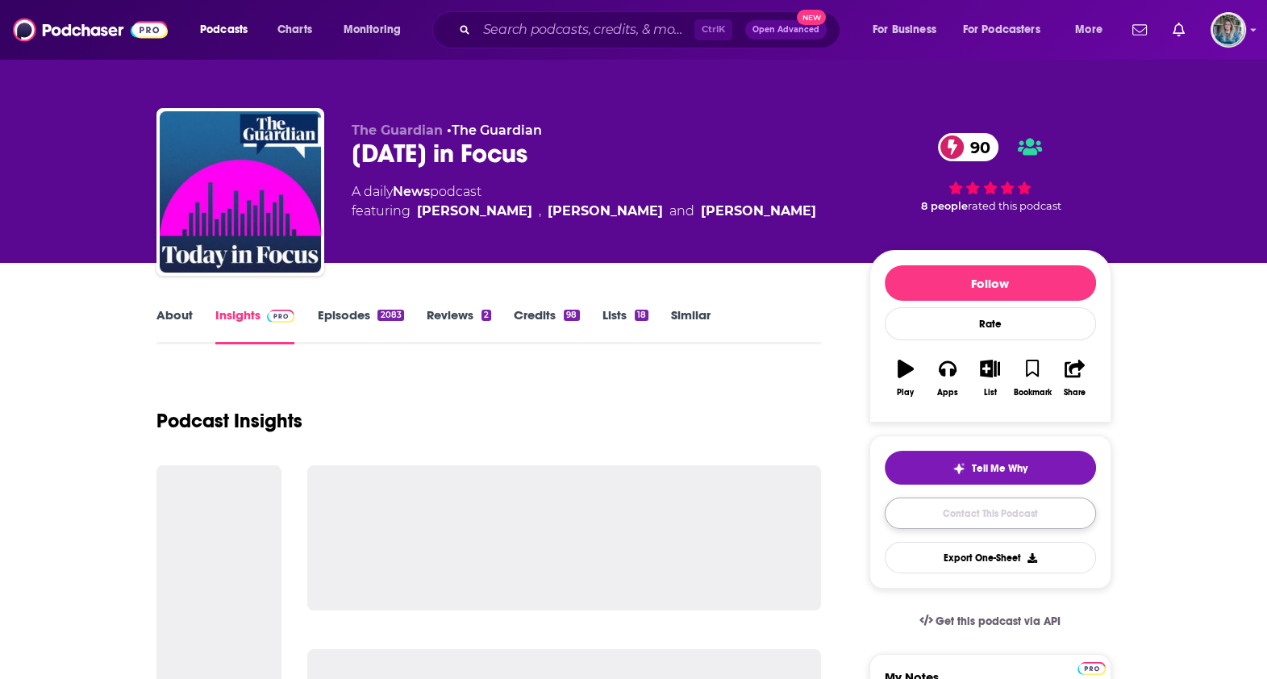
click at [1031, 516] on link "Contact This Podcast" at bounding box center [990, 513] width 211 height 31
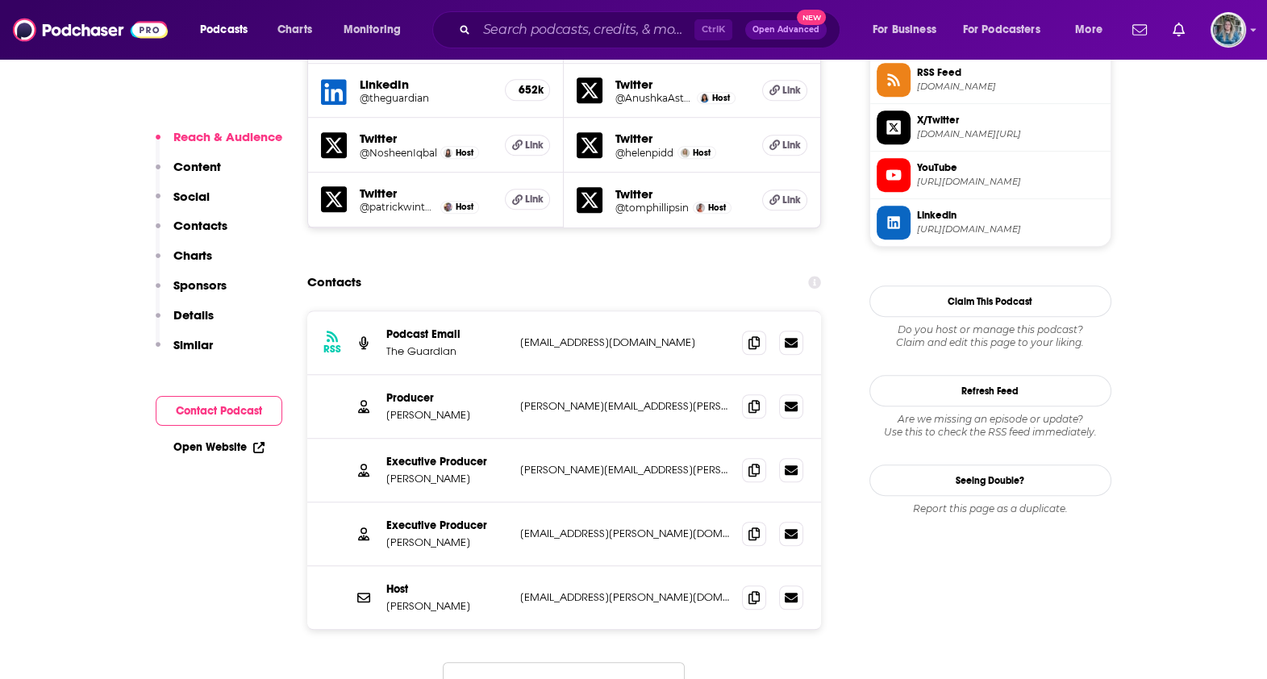
scroll to position [1476, 0]
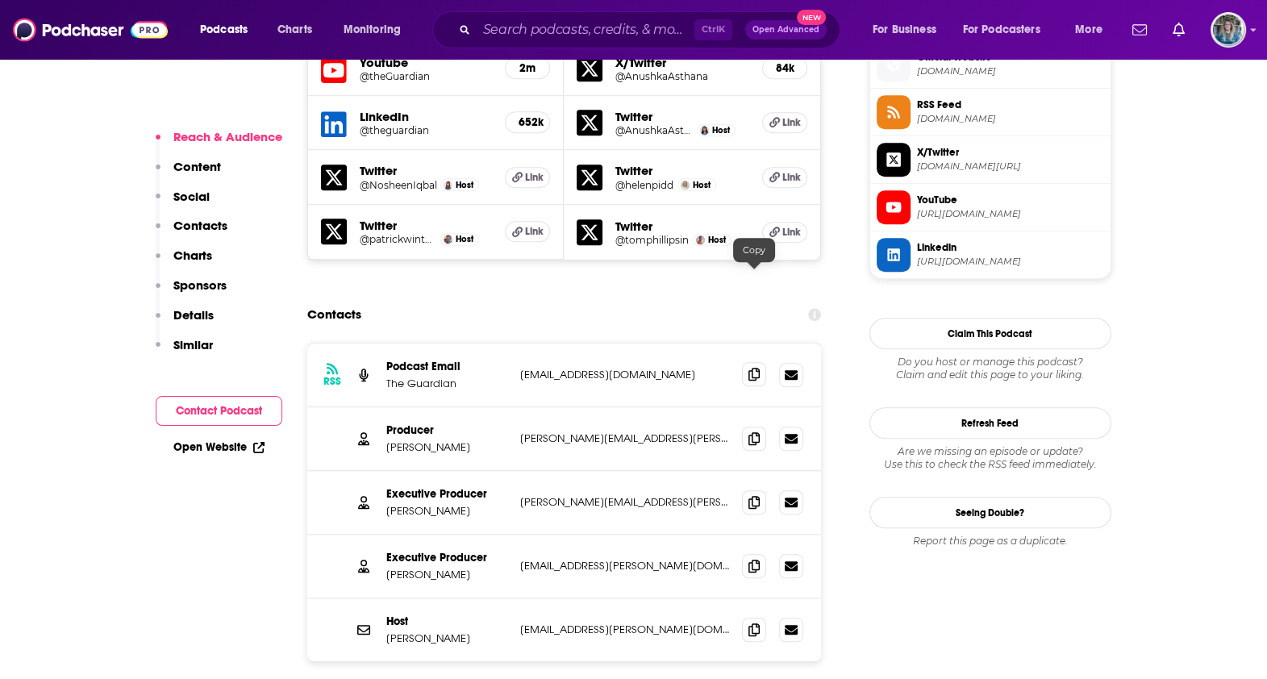
click at [761, 362] on span at bounding box center [754, 374] width 24 height 24
click at [746, 426] on span at bounding box center [754, 438] width 24 height 24
click at [578, 30] on input "Search podcasts, credits, & more..." at bounding box center [586, 30] width 218 height 26
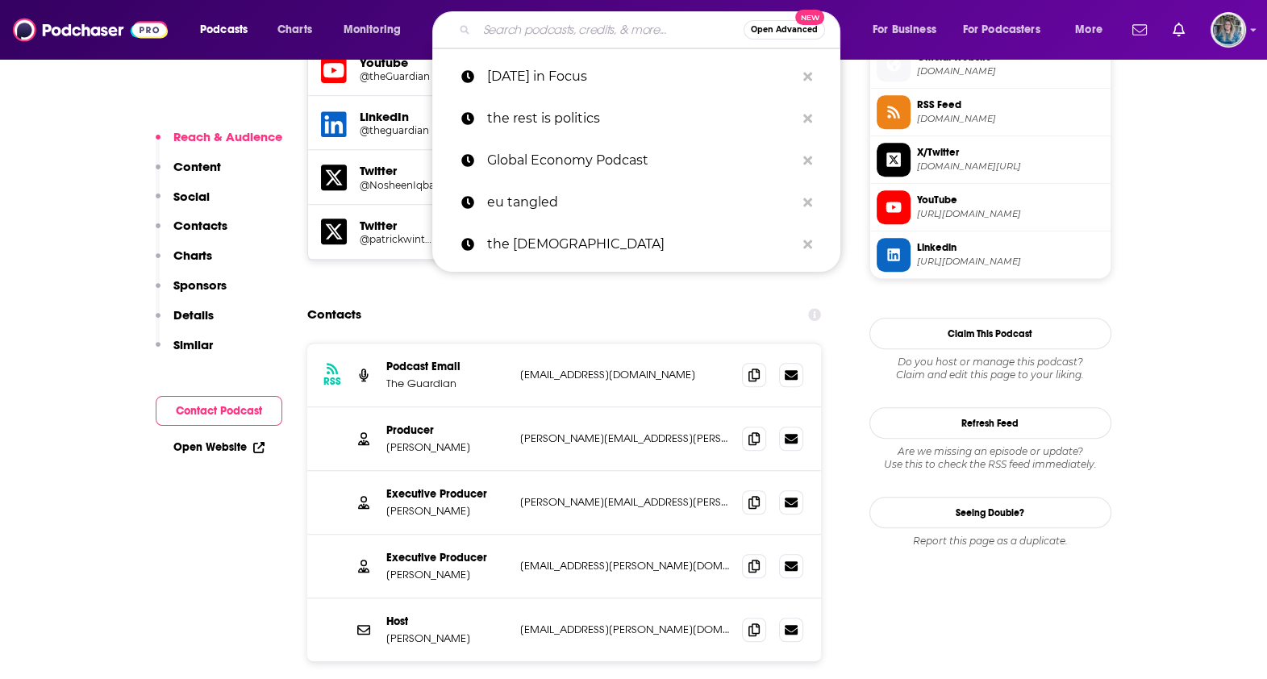
paste input "The News Agents"
type input "The News Agents"
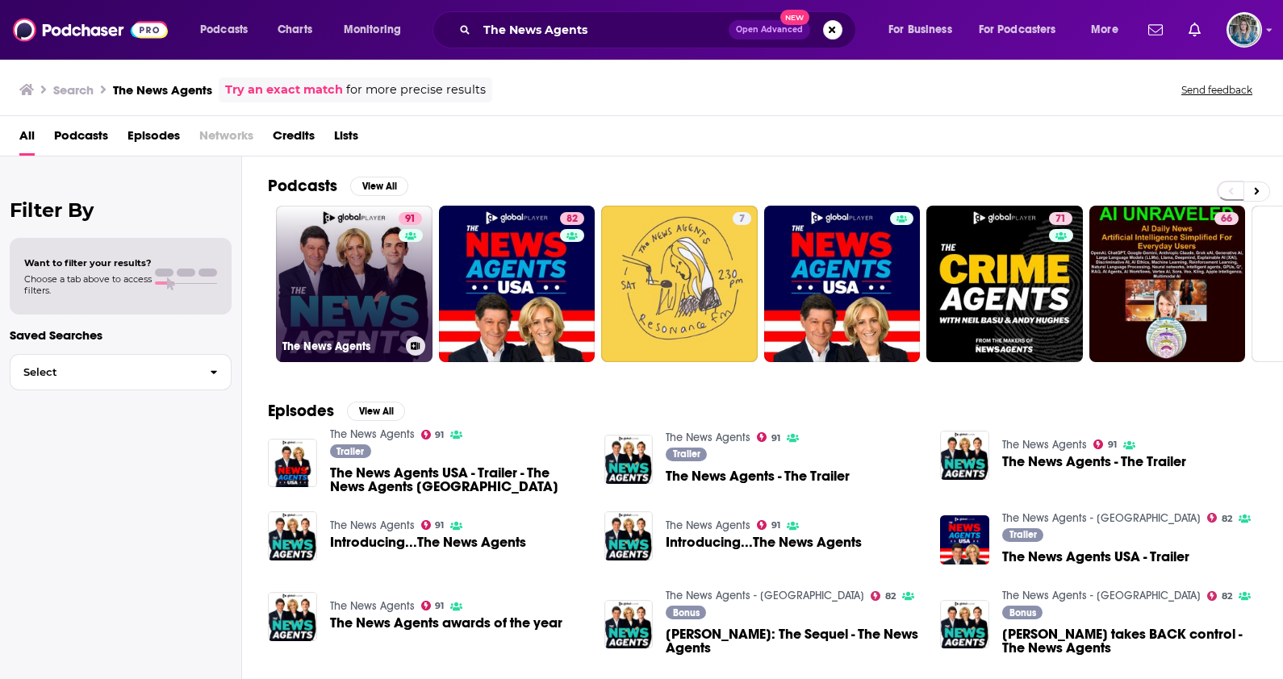
click at [308, 295] on link "91 The News Agents" at bounding box center [354, 284] width 156 height 156
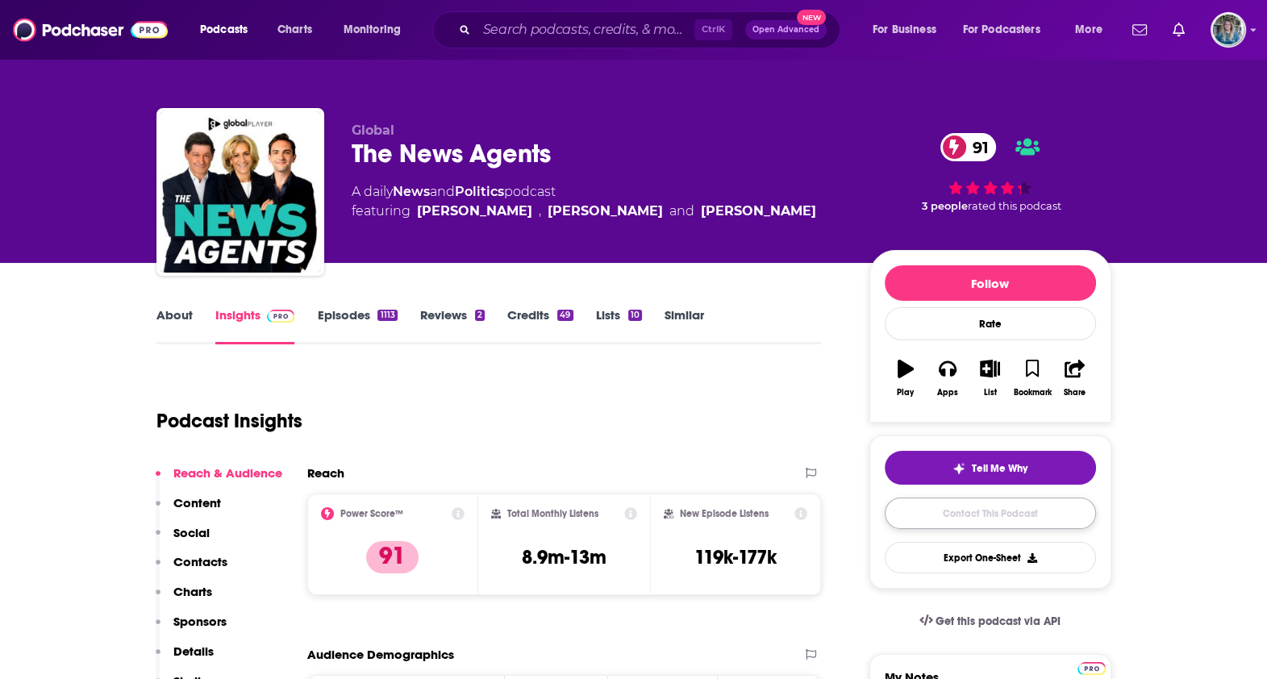
click at [982, 519] on link "Contact This Podcast" at bounding box center [990, 513] width 211 height 31
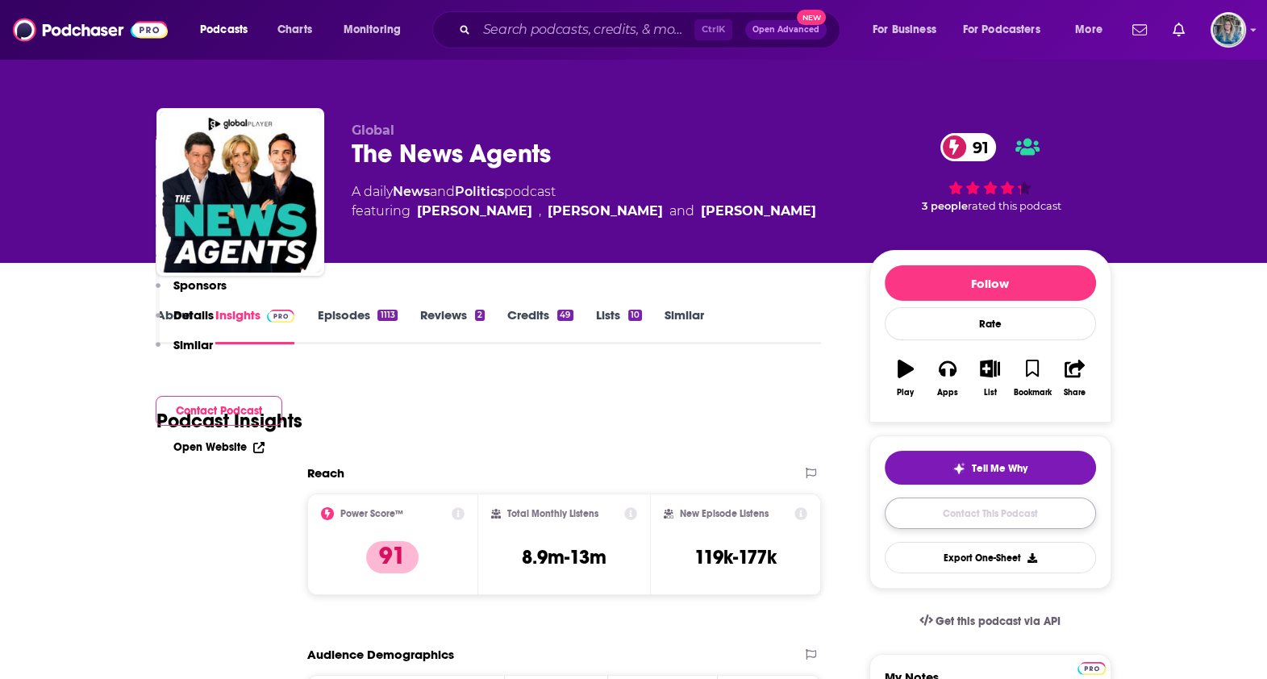
scroll to position [1750, 0]
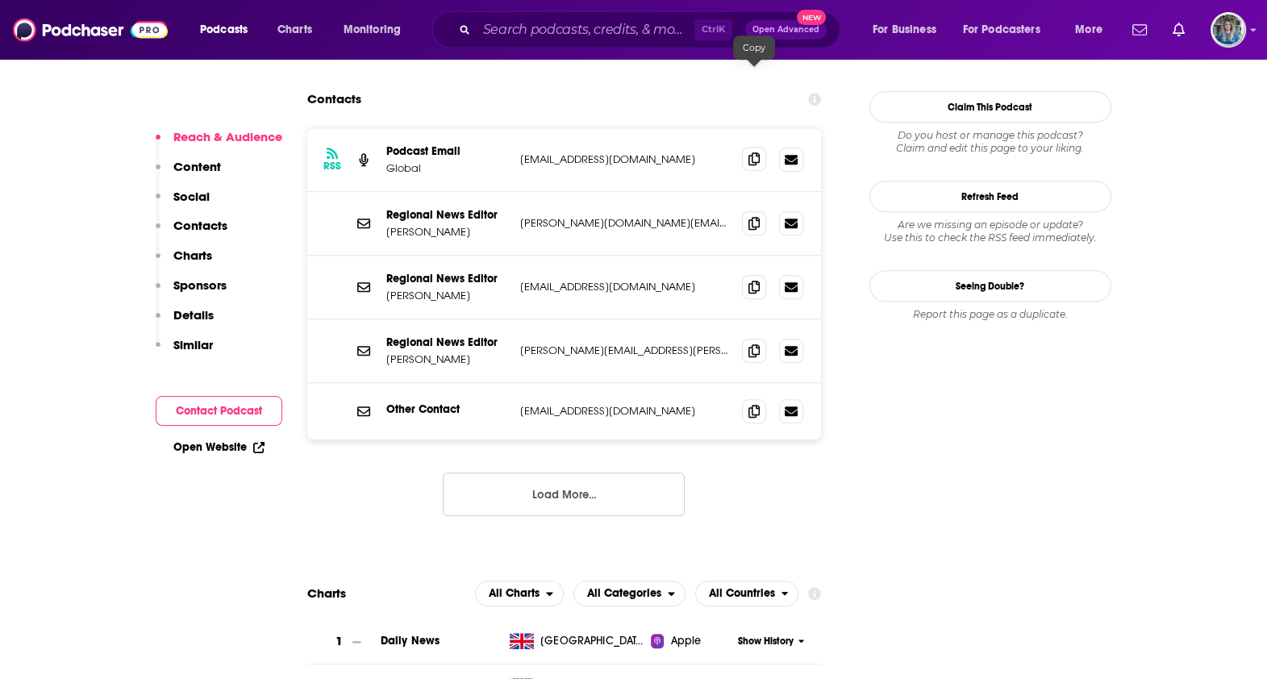
click at [752, 152] on icon at bounding box center [754, 158] width 11 height 13
click at [749, 216] on icon at bounding box center [754, 222] width 11 height 13
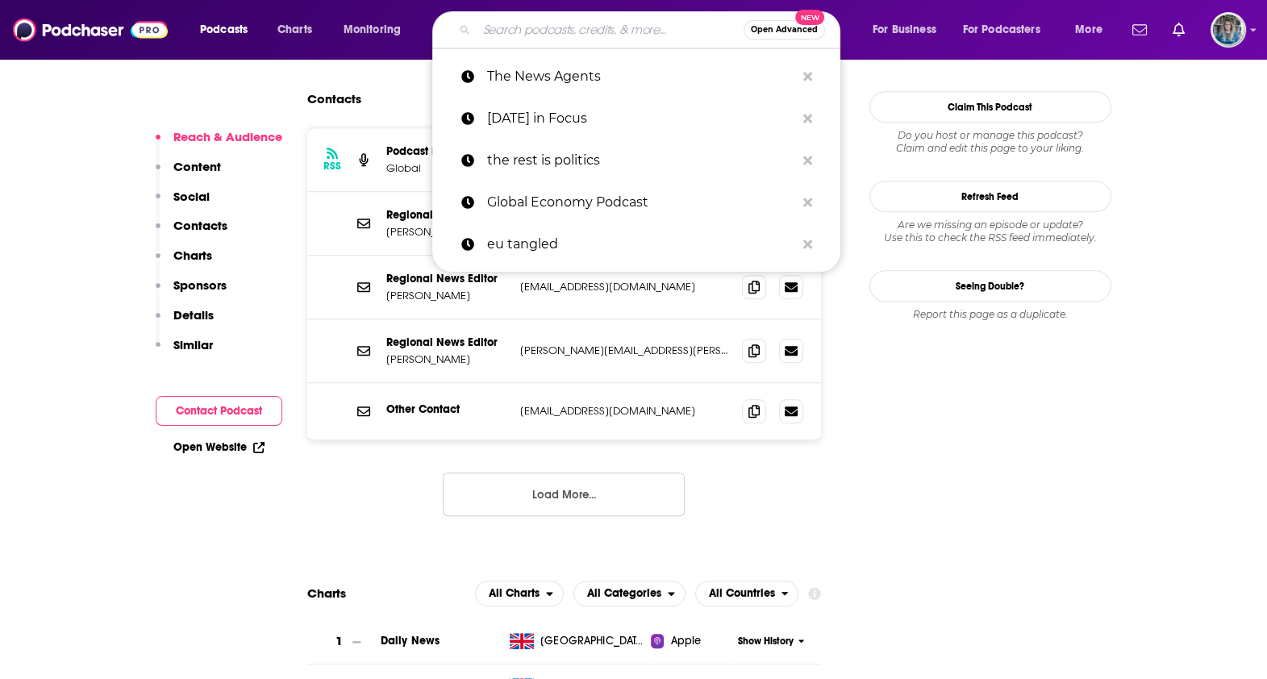
click at [543, 35] on input "Search podcasts, credits, & more..." at bounding box center [610, 30] width 267 height 26
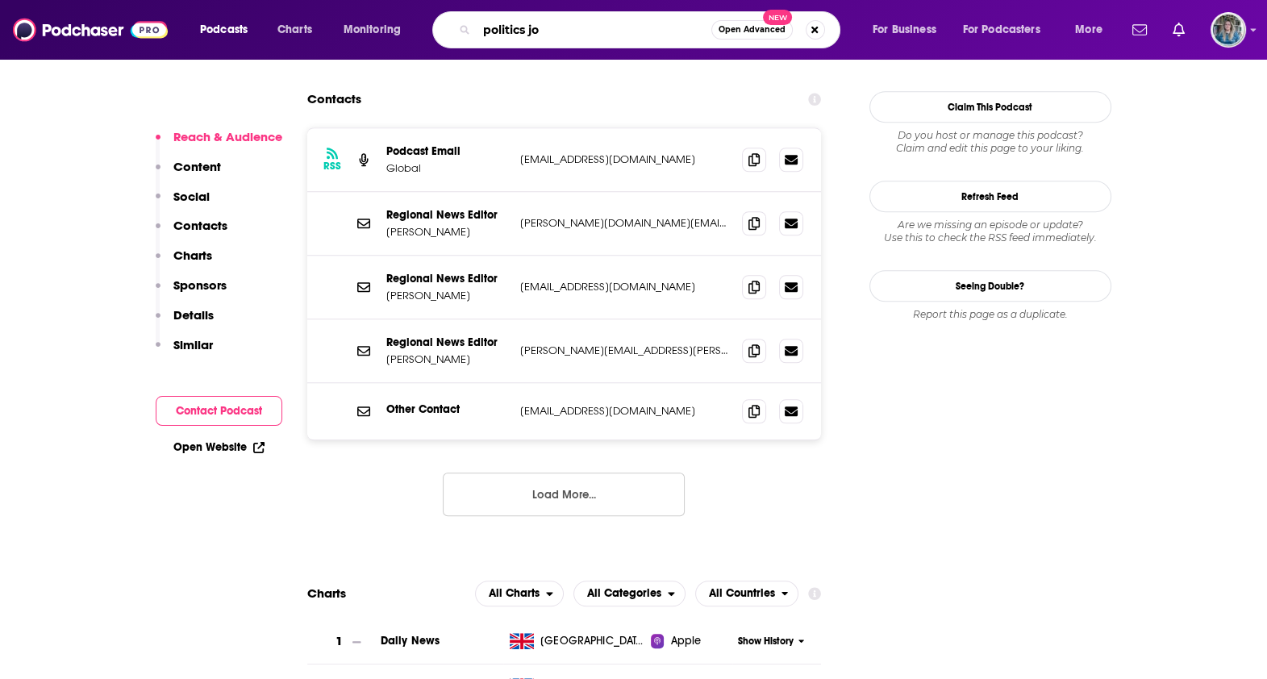
type input "politics [PERSON_NAME]"
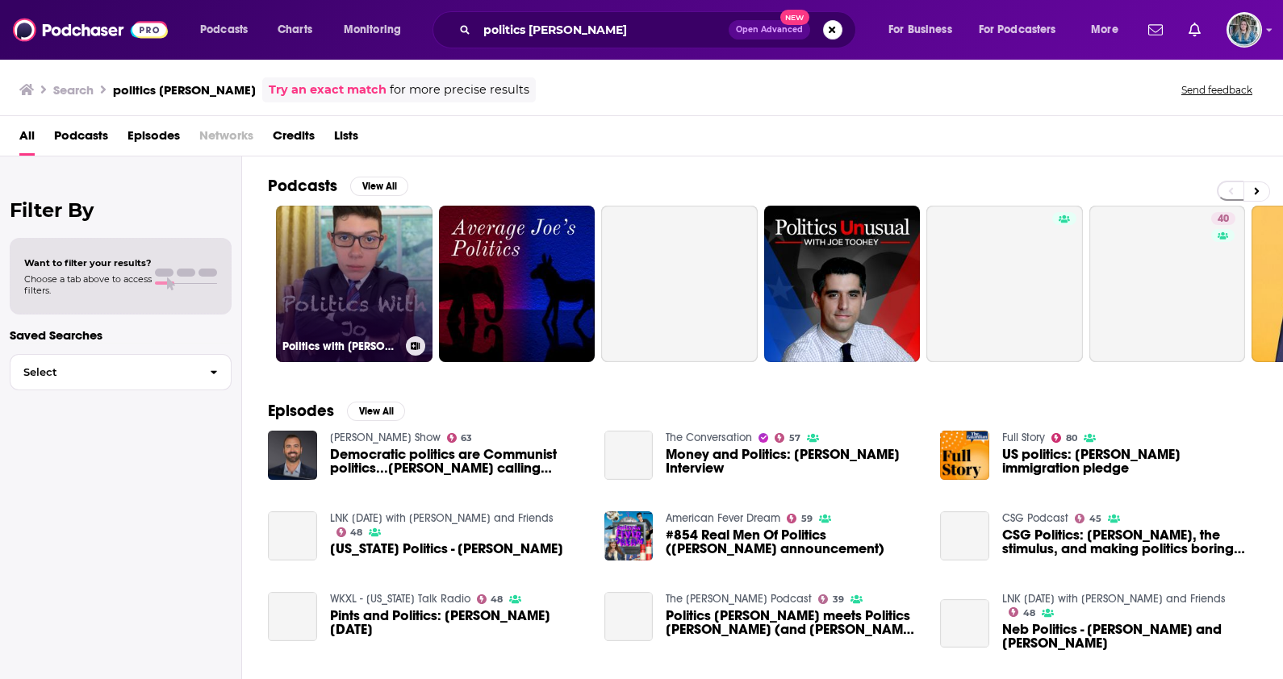
click at [346, 348] on h3 "Politics with [PERSON_NAME]" at bounding box center [340, 347] width 117 height 14
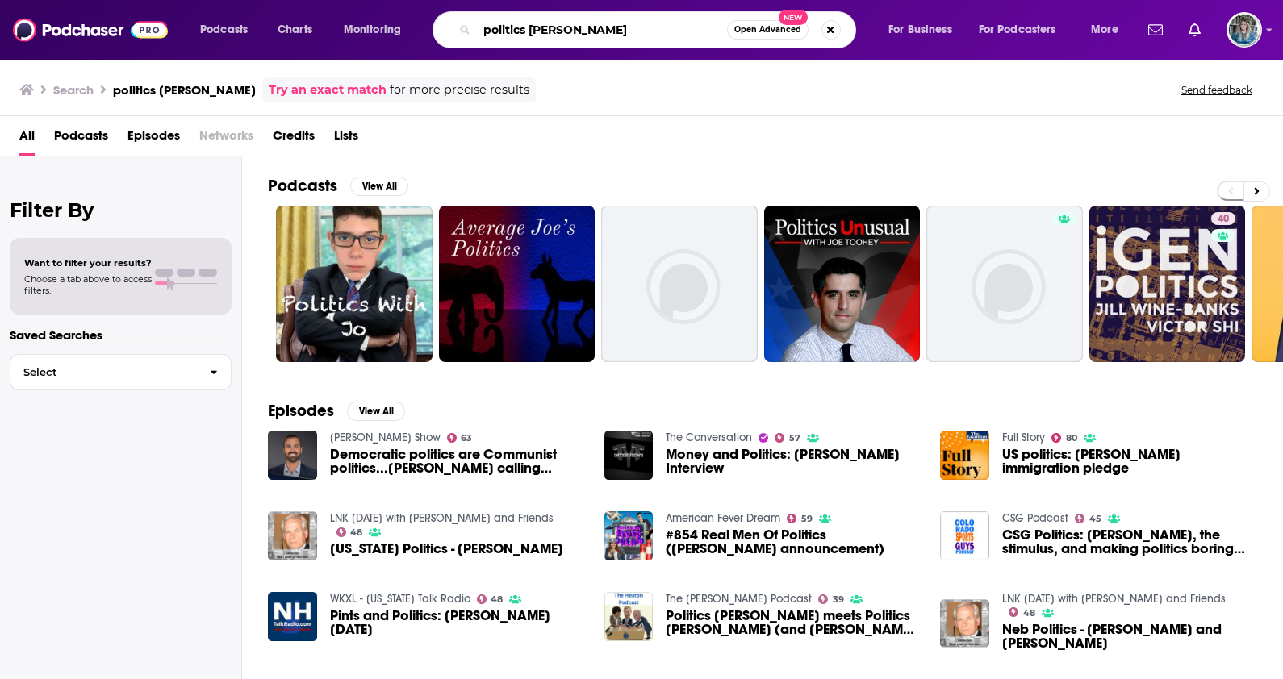
click at [523, 32] on input "politics [PERSON_NAME]" at bounding box center [602, 30] width 250 height 26
drag, startPoint x: 529, startPoint y: 33, endPoint x: 371, endPoint y: 43, distance: 158.4
click at [375, 43] on div "Podcasts Charts Monitoring politics [PERSON_NAME] Open Advanced New For Busines…" at bounding box center [661, 29] width 945 height 37
type input "[PERSON_NAME]"
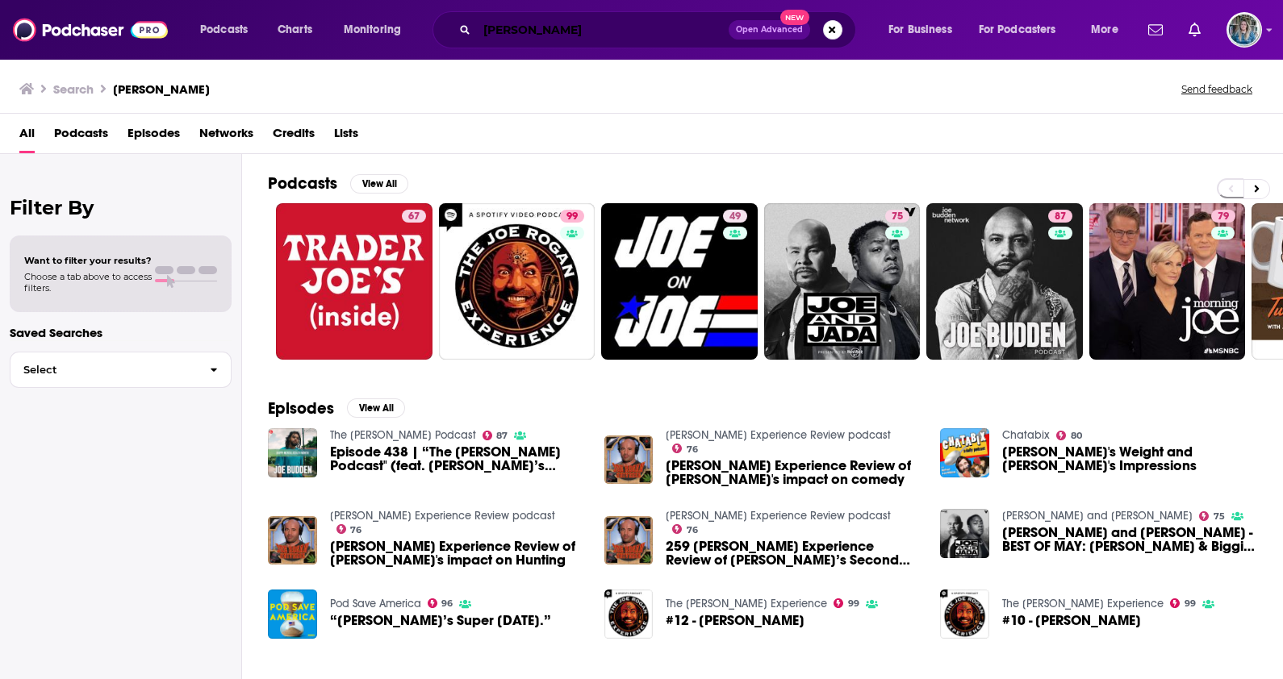
click at [581, 27] on input "[PERSON_NAME]" at bounding box center [603, 30] width 252 height 26
